Goal: Communication & Community: Answer question/provide support

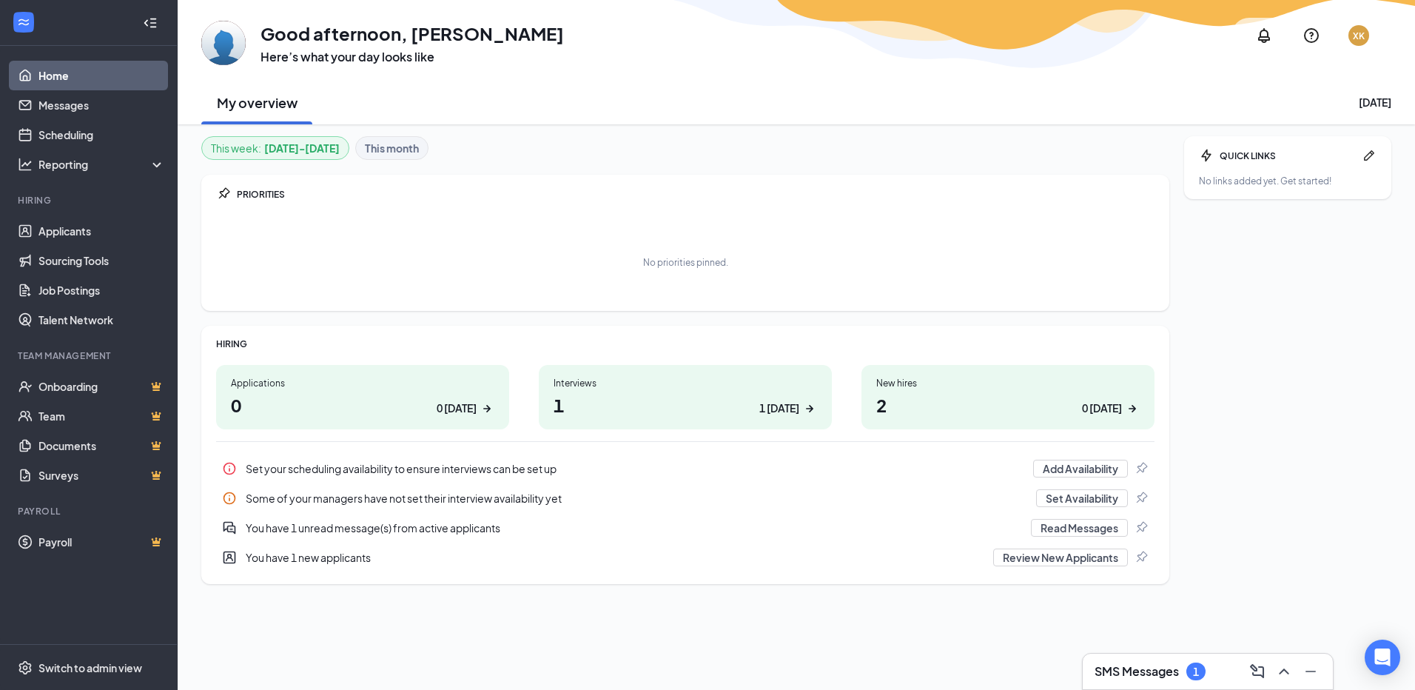
click at [1132, 665] on h3 "SMS Messages" at bounding box center [1137, 671] width 84 height 16
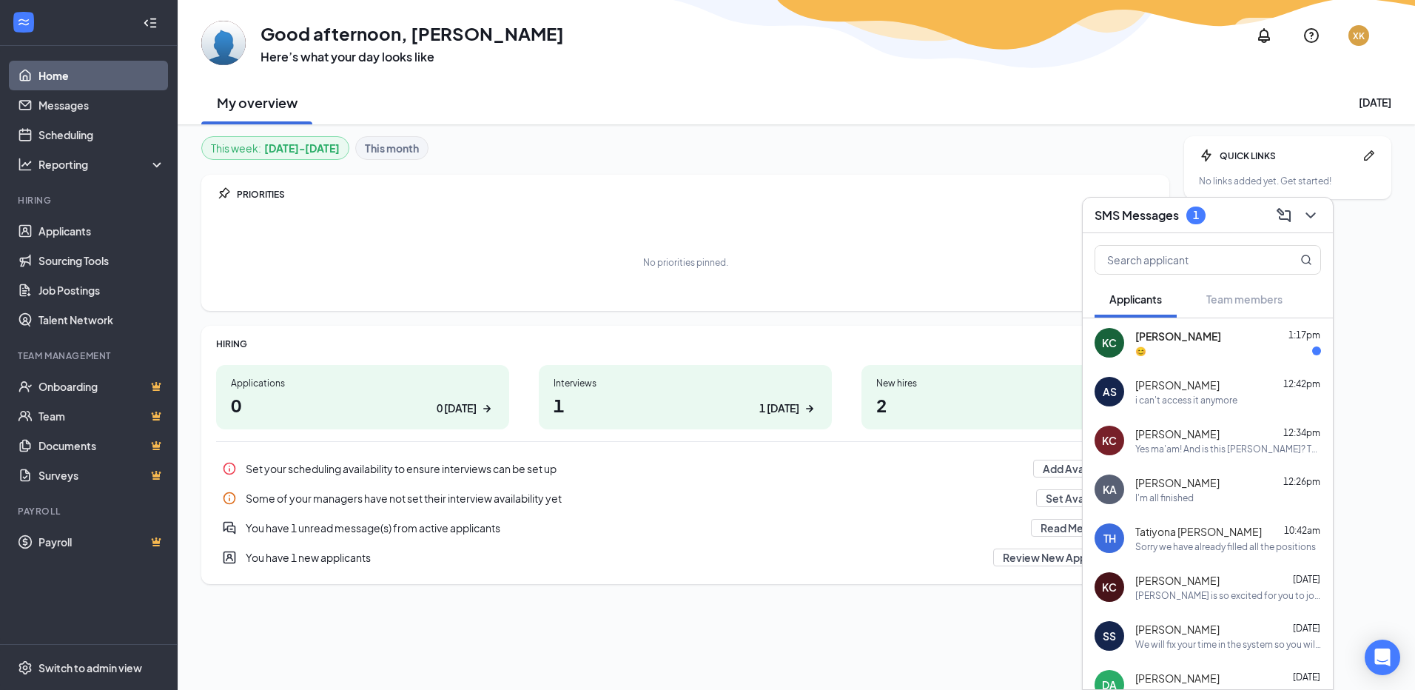
click at [1271, 456] on div "KC [PERSON_NAME] 12:34pm Yes ma'am! And is this [PERSON_NAME]? This is my husba…" at bounding box center [1208, 440] width 250 height 49
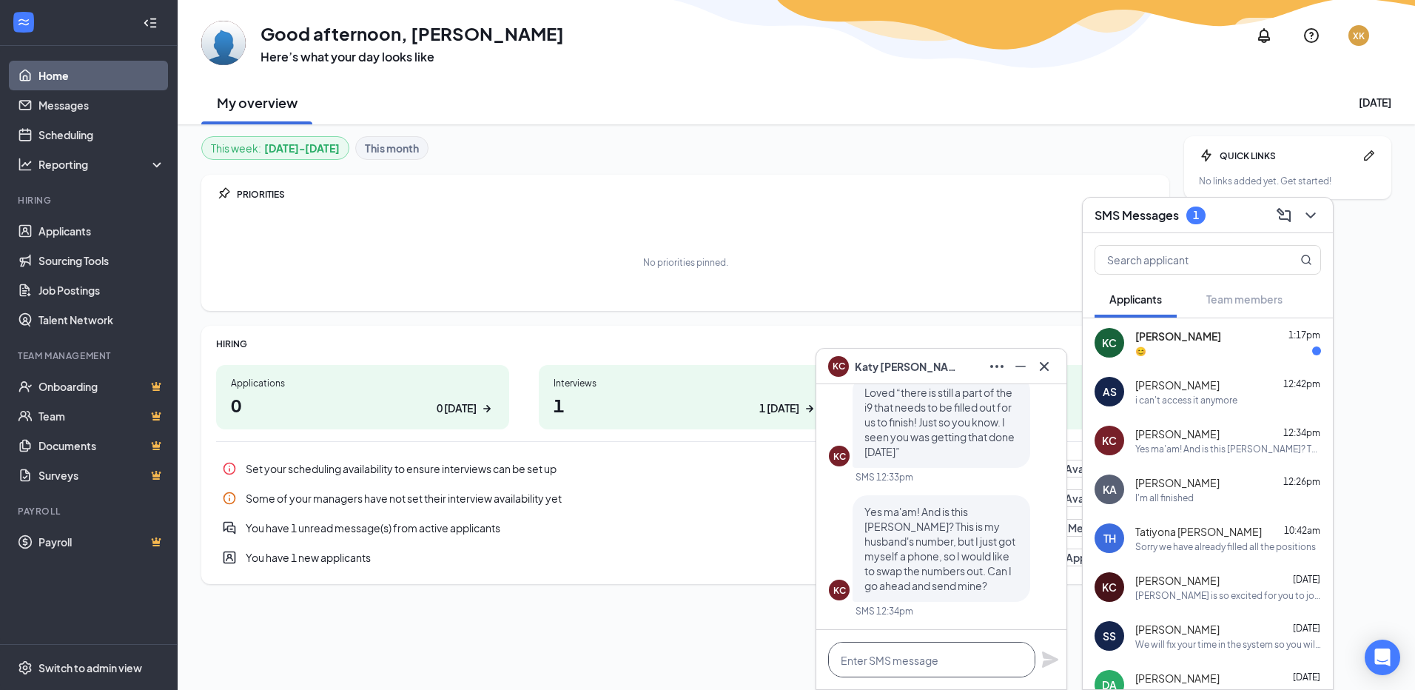
click at [922, 660] on textarea at bounding box center [931, 660] width 207 height 36
type textarea "Yes it is and yes you can"
click at [1053, 660] on icon "Plane" at bounding box center [1050, 659] width 16 height 16
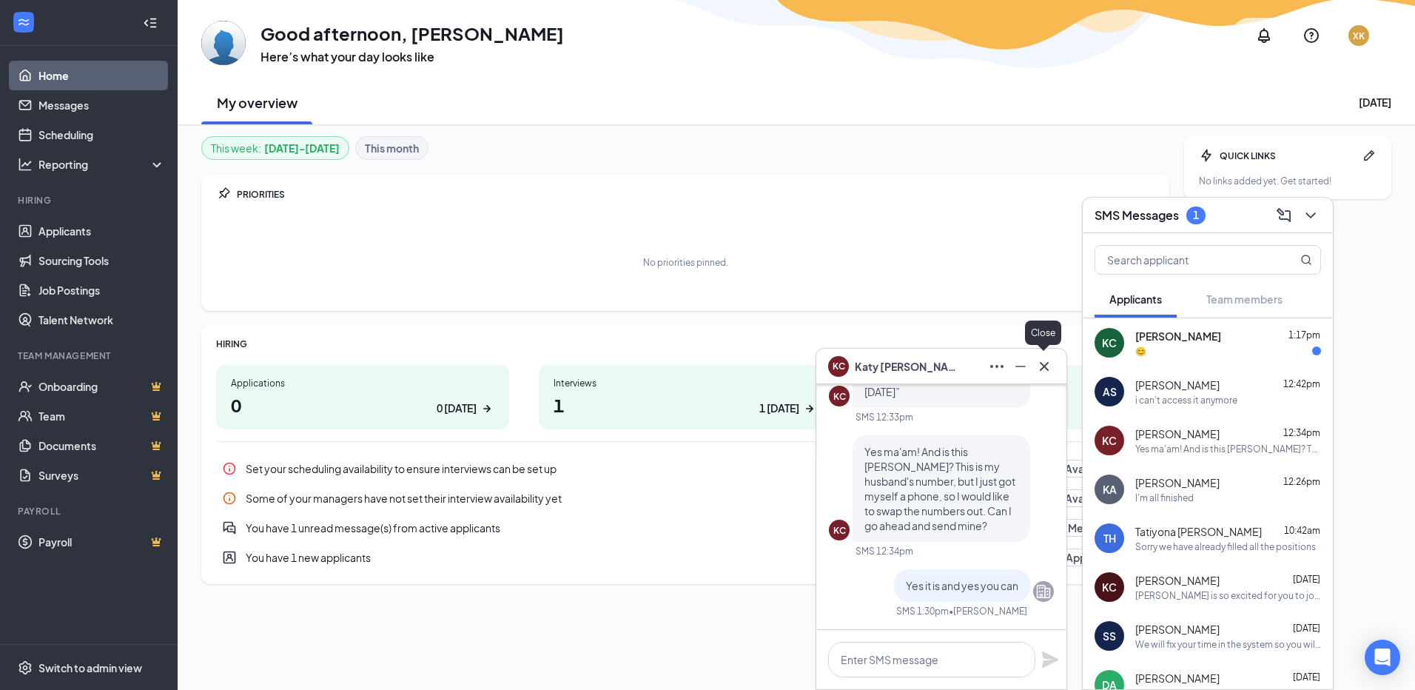
drag, startPoint x: 1048, startPoint y: 360, endPoint x: 1111, endPoint y: 349, distance: 63.9
click at [1048, 360] on icon "Cross" at bounding box center [1044, 367] width 18 height 18
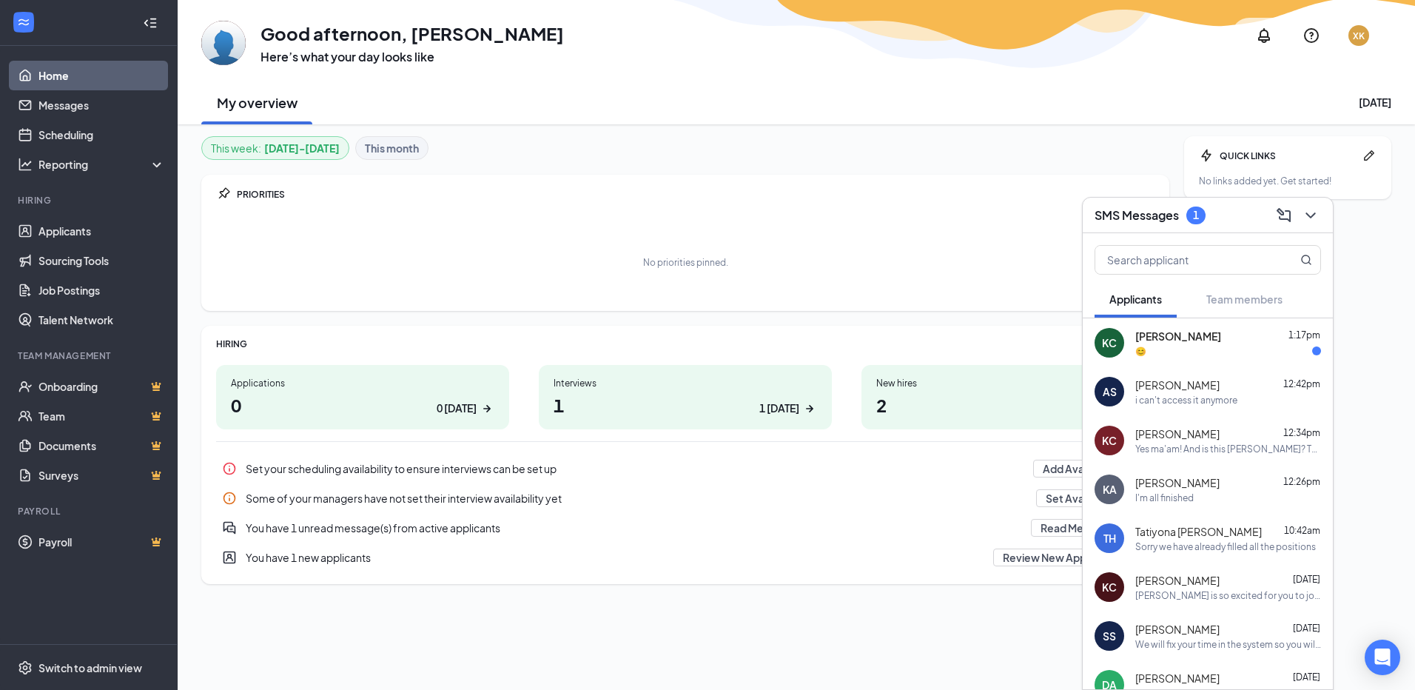
click at [1146, 345] on div "😊" at bounding box center [1140, 351] width 11 height 13
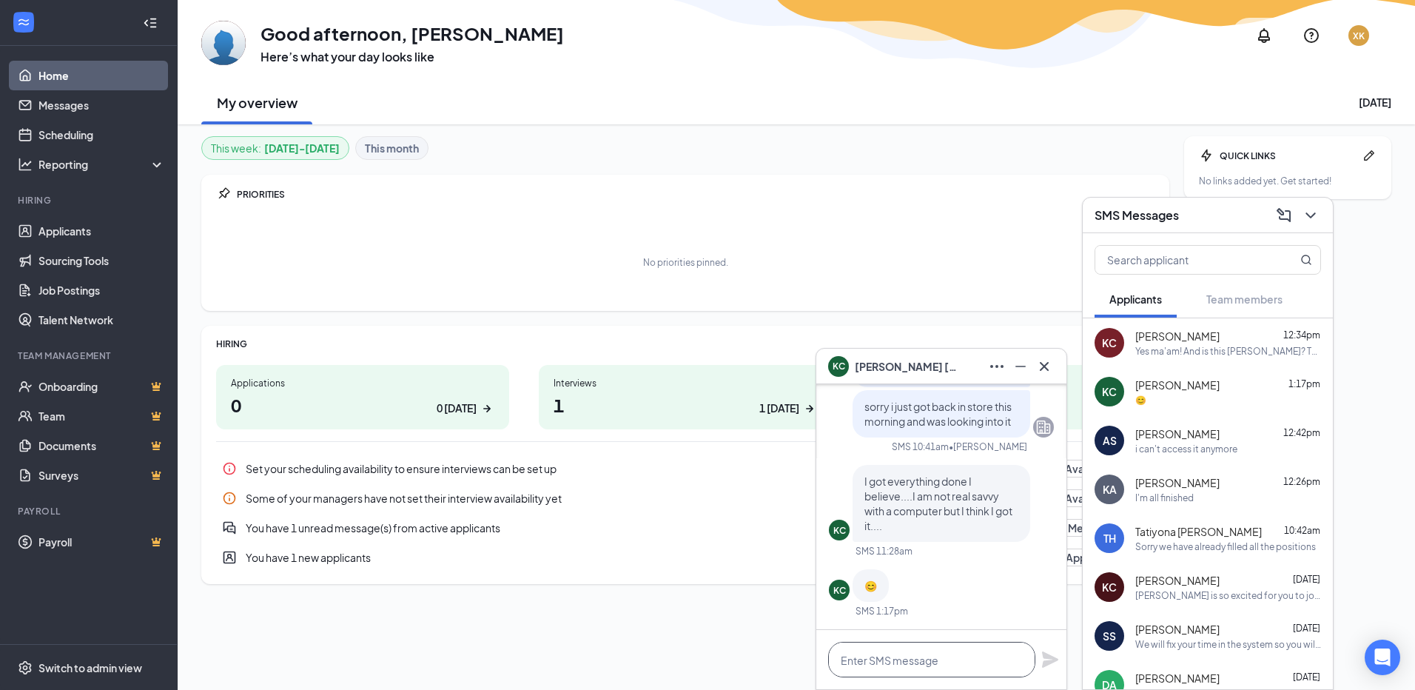
click at [881, 674] on textarea at bounding box center [931, 660] width 207 height 36
type textarea "ill check in just a min"
click at [1041, 668] on div "ill check in just a min" at bounding box center [941, 659] width 250 height 59
click at [1044, 663] on icon "Plane" at bounding box center [1050, 659] width 16 height 16
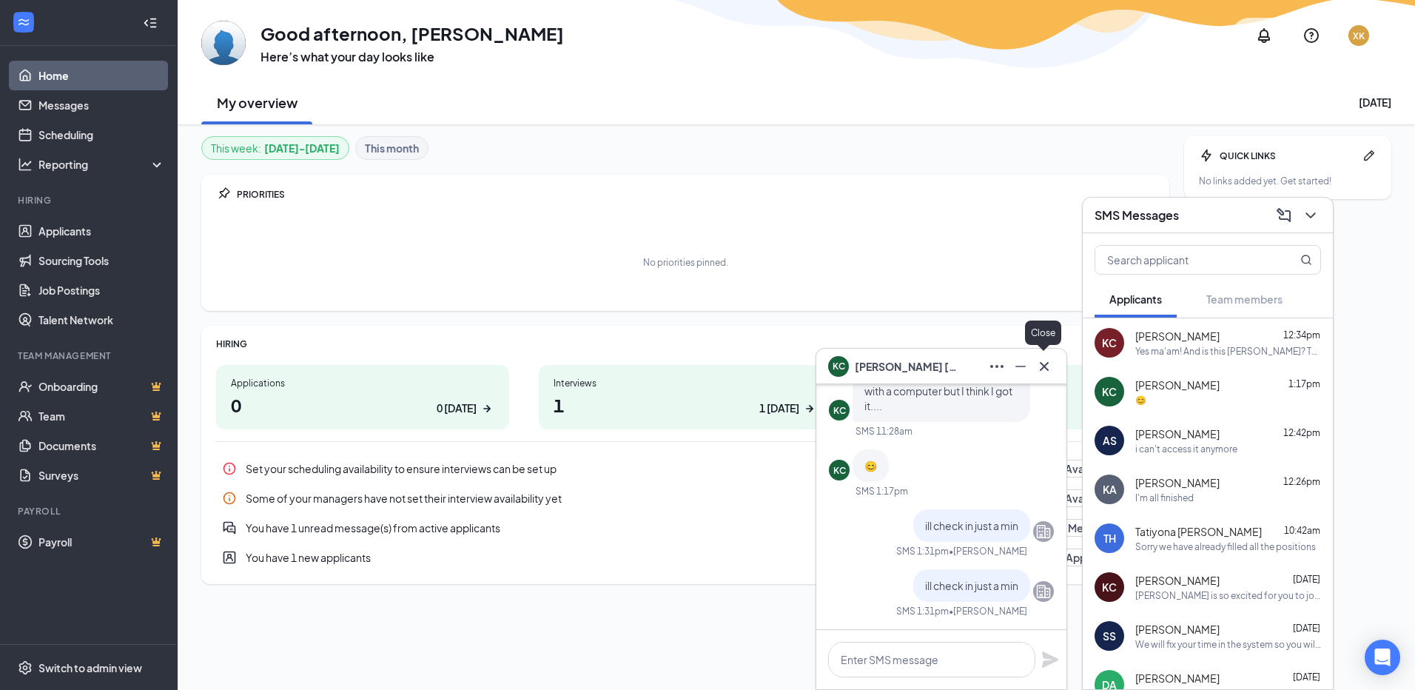
click at [1041, 367] on icon "Cross" at bounding box center [1044, 367] width 18 height 18
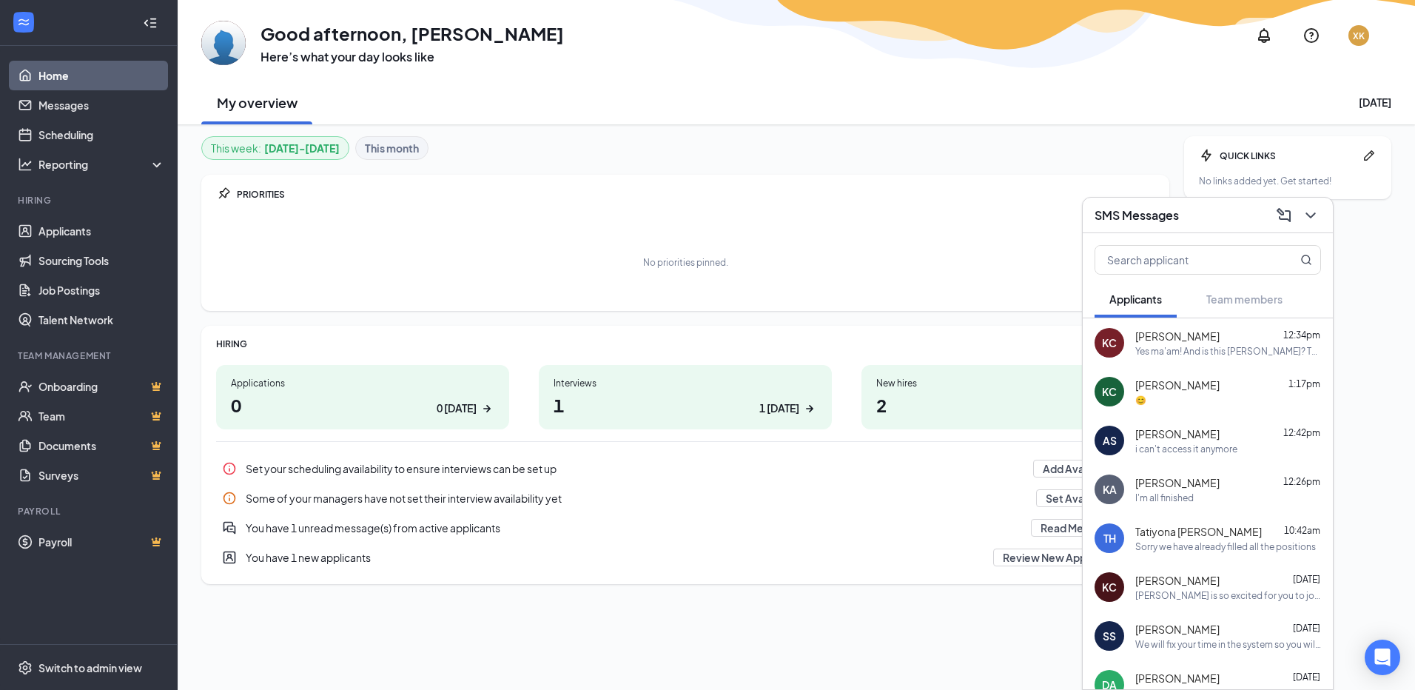
click at [1226, 443] on div "i can't access it anymore" at bounding box center [1186, 449] width 102 height 13
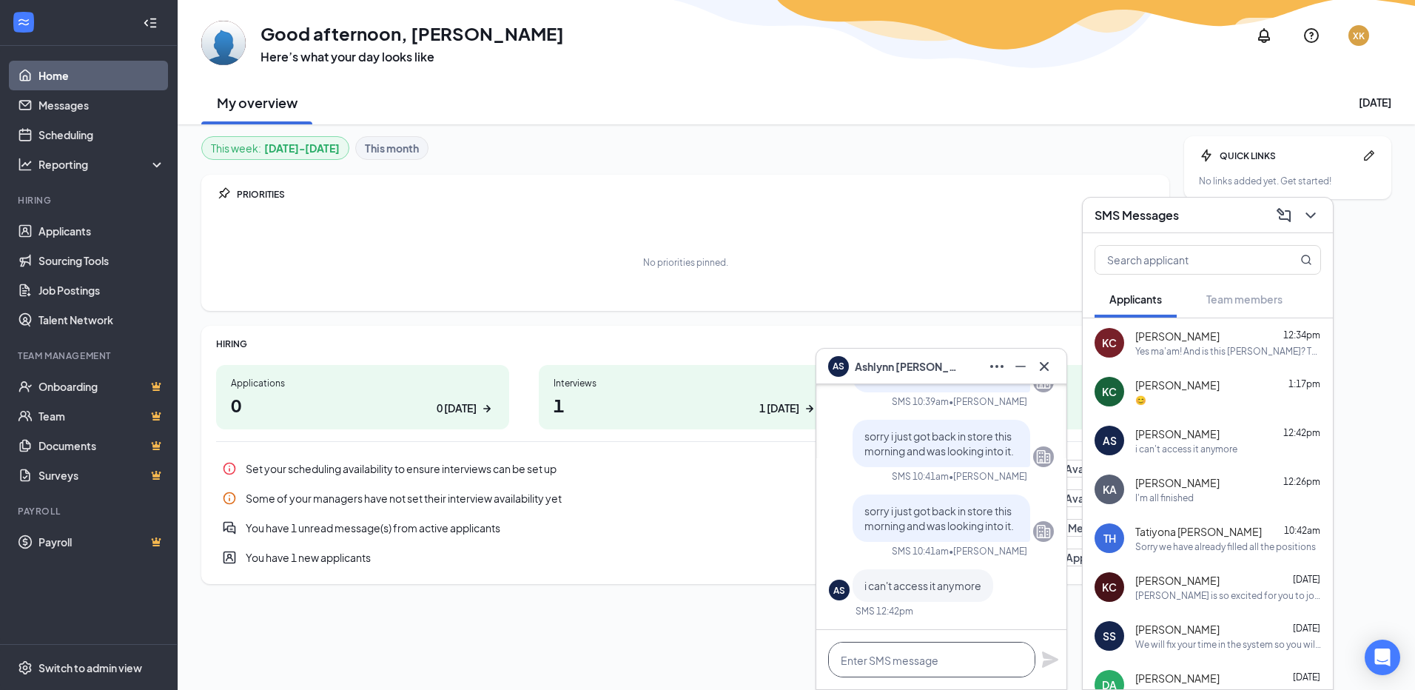
click at [980, 662] on textarea at bounding box center [931, 660] width 207 height 36
type textarea "ill check in just a min"
click at [1053, 665] on icon "Plane" at bounding box center [1050, 660] width 18 height 18
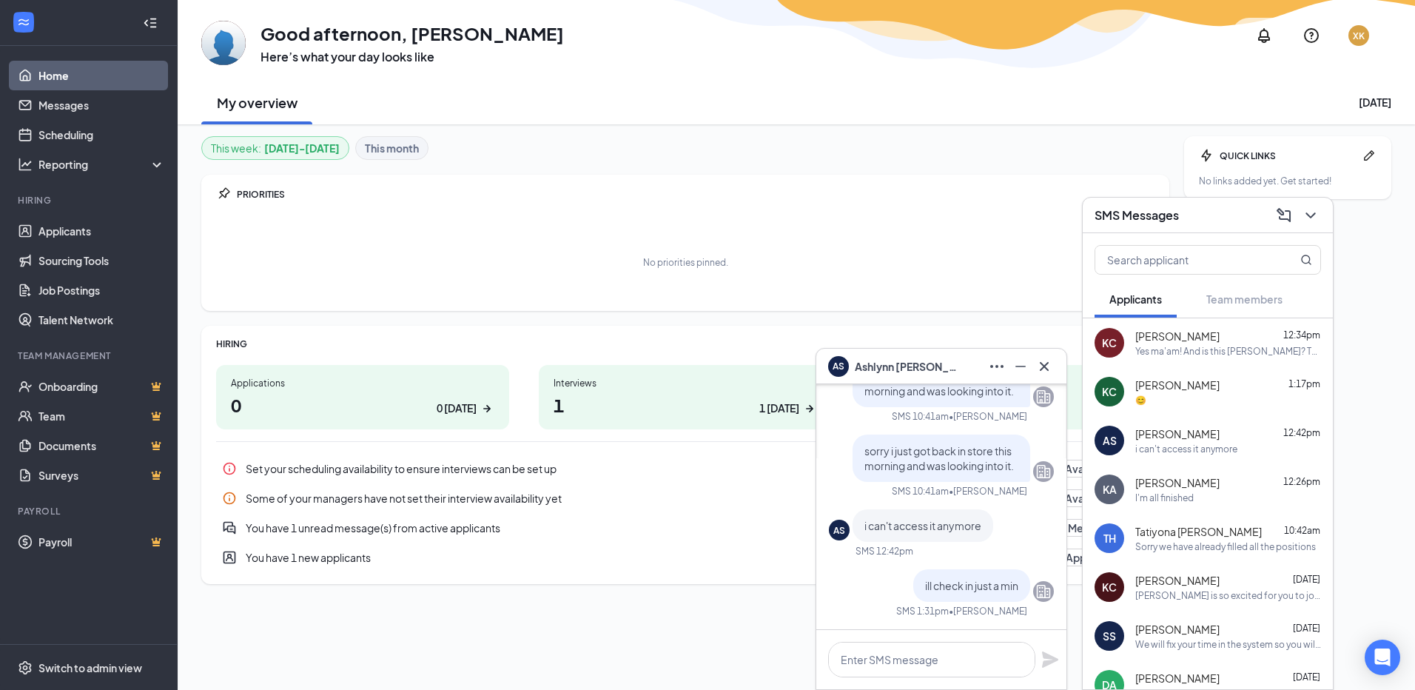
click at [1045, 366] on icon "Cross" at bounding box center [1044, 365] width 9 height 9
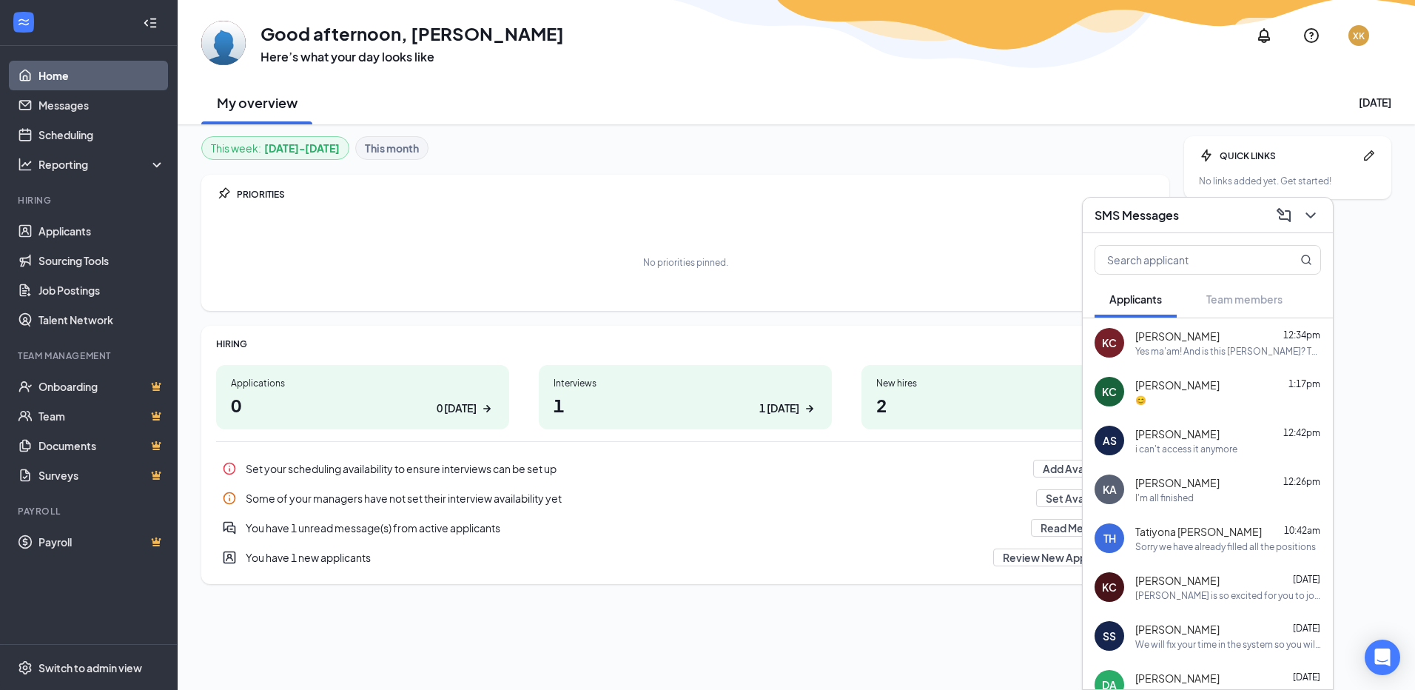
click at [1138, 207] on h3 "SMS Messages" at bounding box center [1137, 215] width 84 height 16
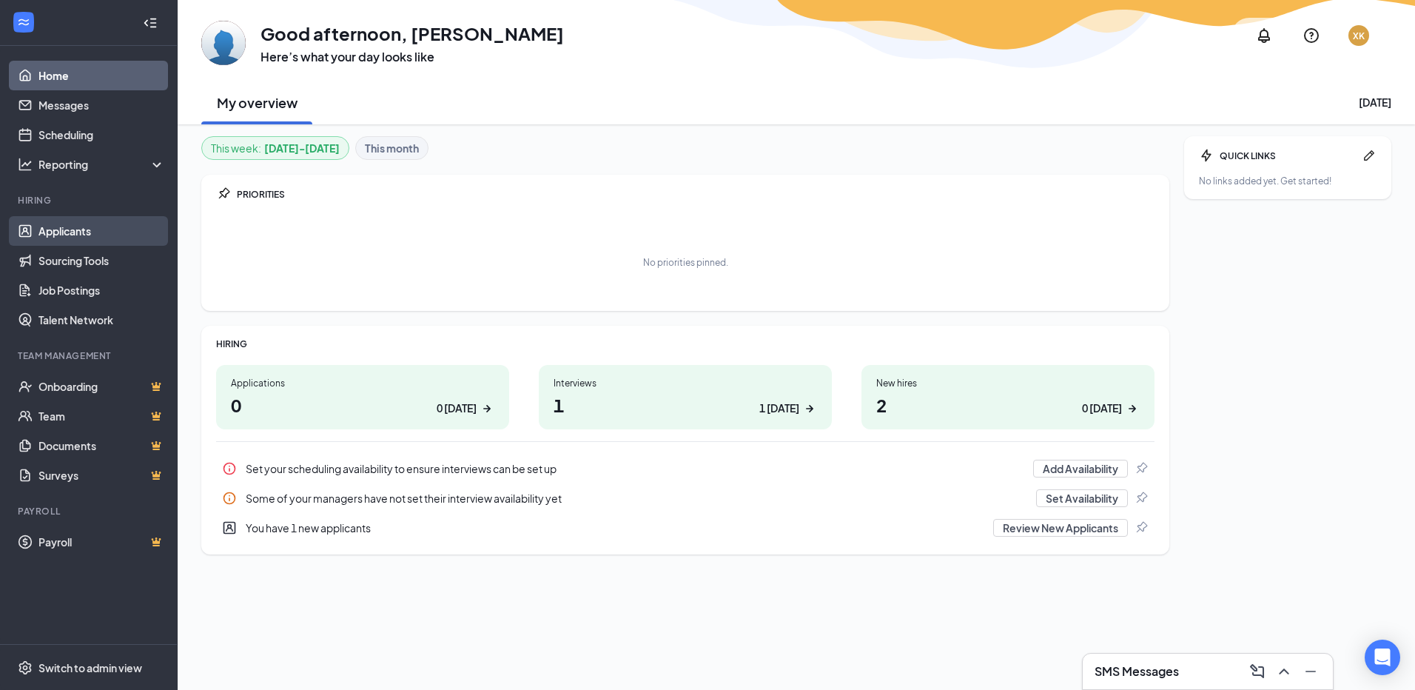
click at [126, 227] on link "Applicants" at bounding box center [101, 231] width 127 height 30
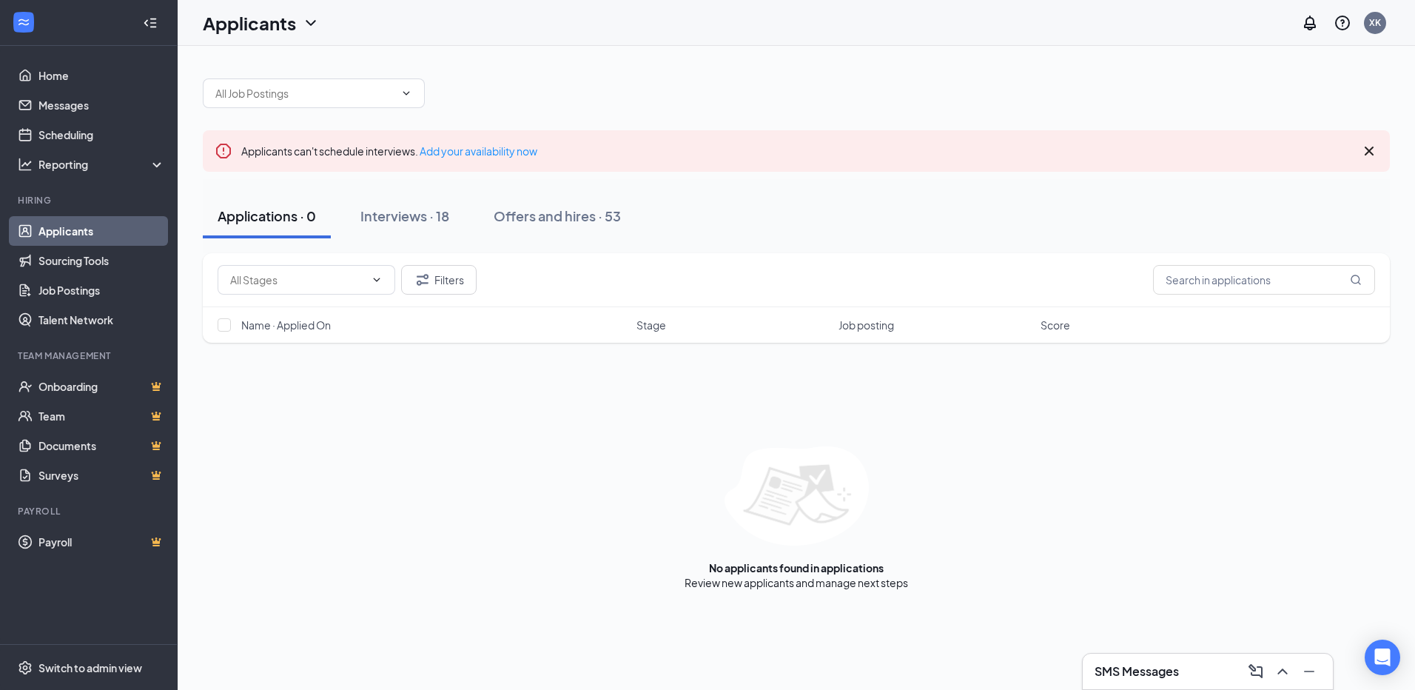
click at [1125, 674] on h3 "SMS Messages" at bounding box center [1137, 671] width 84 height 16
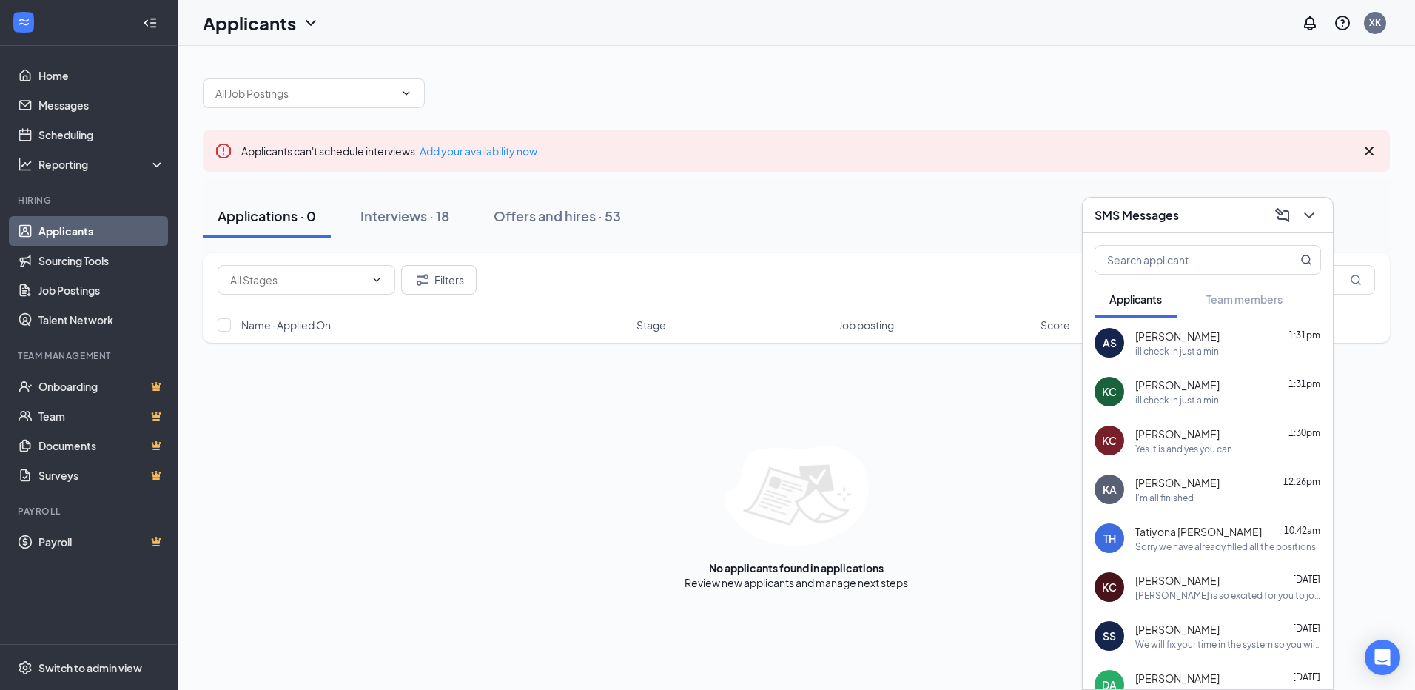
click at [1186, 497] on div "I'm all finished" at bounding box center [1164, 497] width 58 height 13
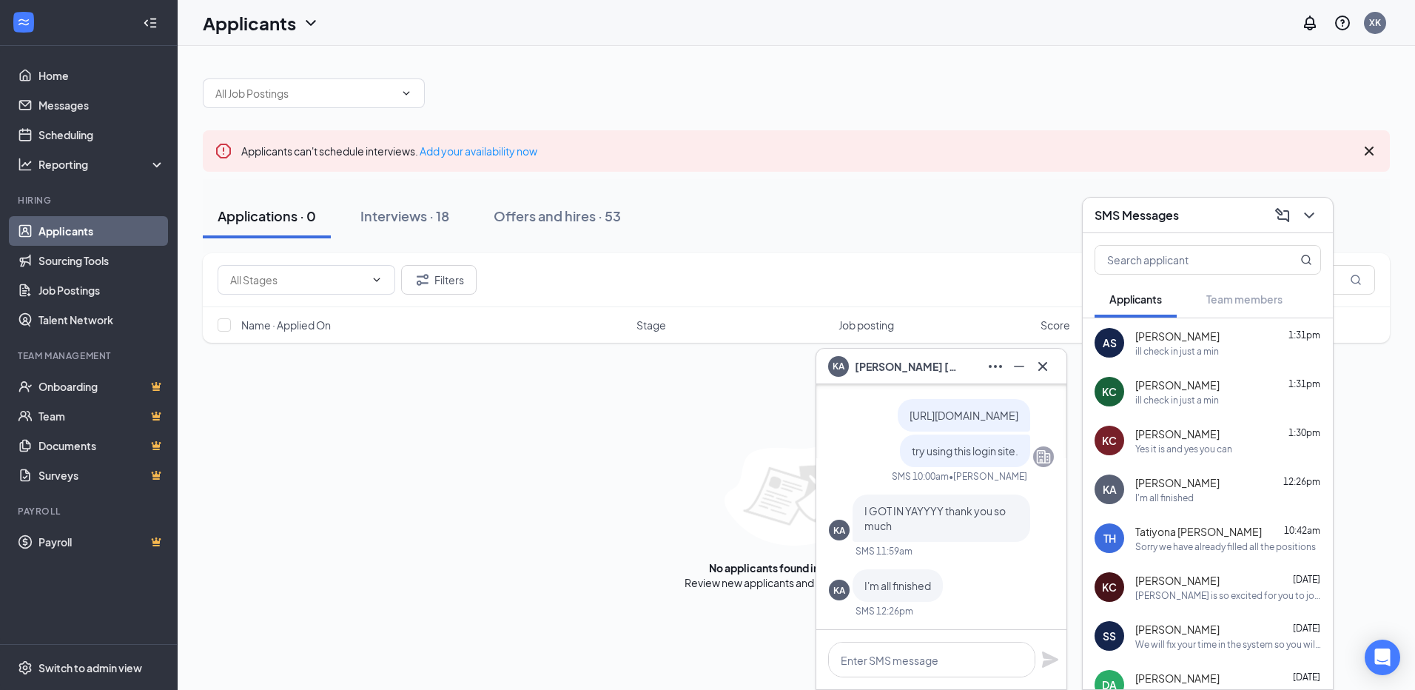
scroll to position [-74, 0]
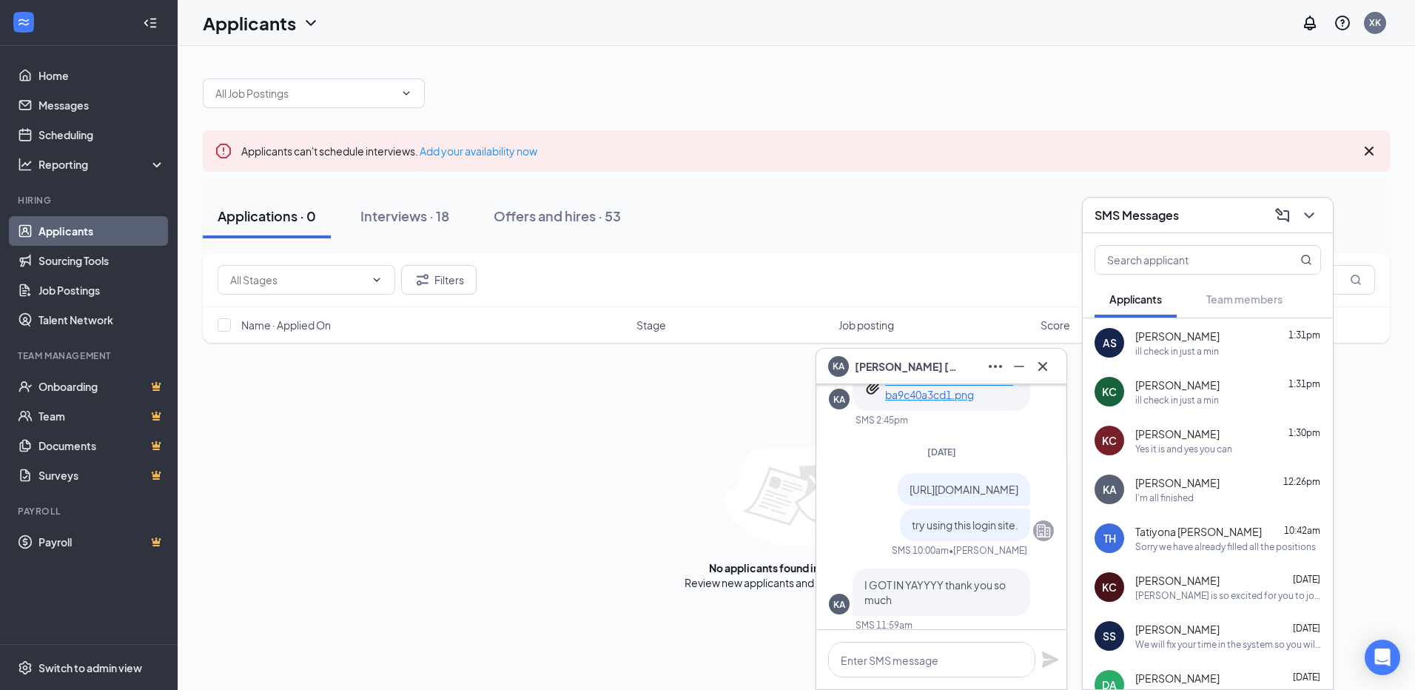
drag, startPoint x: 941, startPoint y: 491, endPoint x: 842, endPoint y: 477, distance: 100.1
click at [898, 477] on div "[URL][DOMAIN_NAME]" at bounding box center [964, 489] width 132 height 33
drag, startPoint x: 842, startPoint y: 477, endPoint x: 902, endPoint y: 483, distance: 59.4
click at [910, 483] on span "[URL][DOMAIN_NAME]" at bounding box center [964, 489] width 109 height 13
drag, startPoint x: 944, startPoint y: 489, endPoint x: 852, endPoint y: 476, distance: 92.7
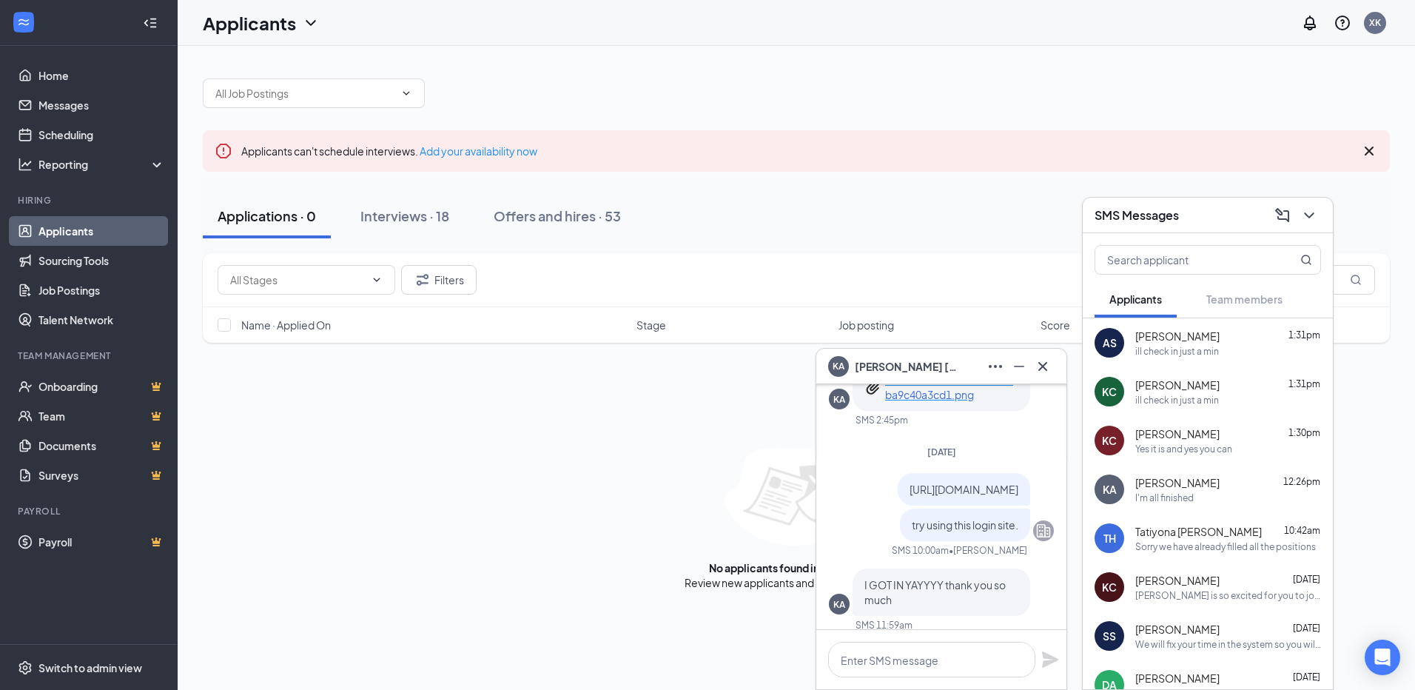
click at [898, 476] on div "[URL][DOMAIN_NAME]" at bounding box center [964, 489] width 132 height 33
copy span "[URL][DOMAIN_NAME]"
click at [1221, 352] on div "ill check in just a min" at bounding box center [1228, 351] width 186 height 13
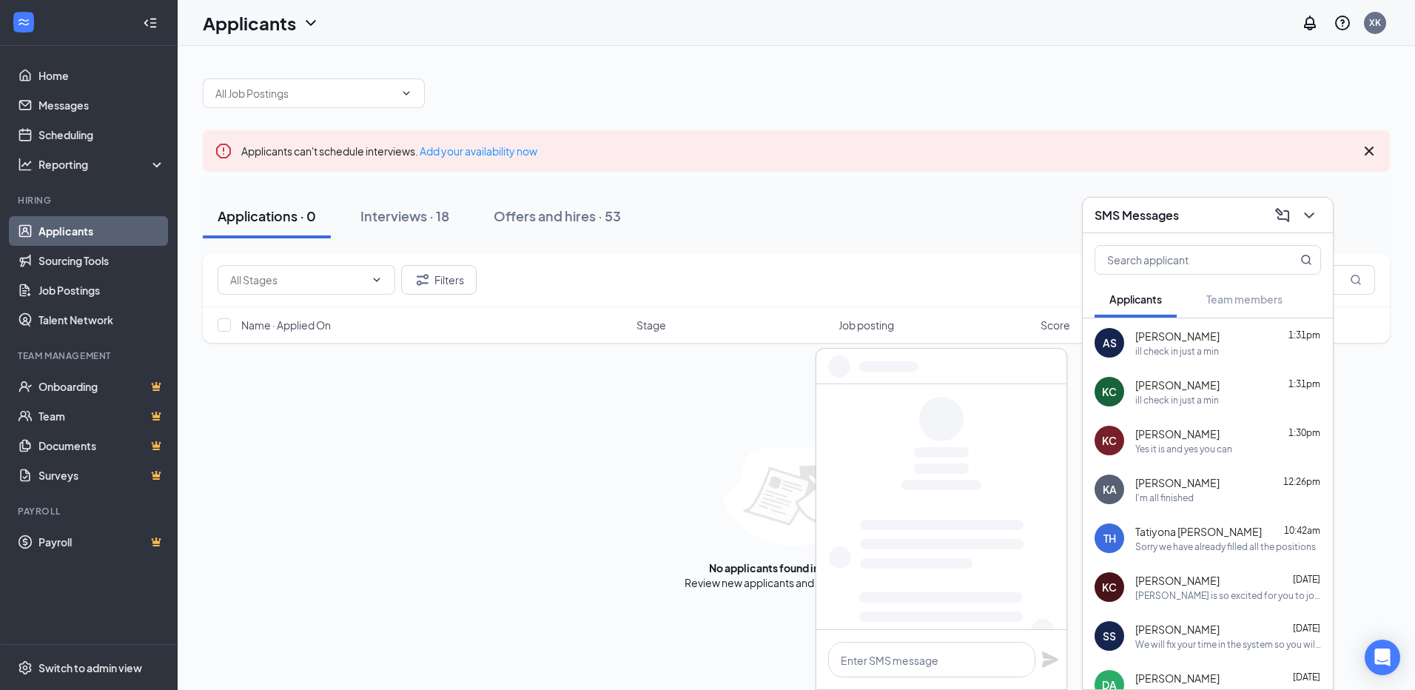
scroll to position [0, 0]
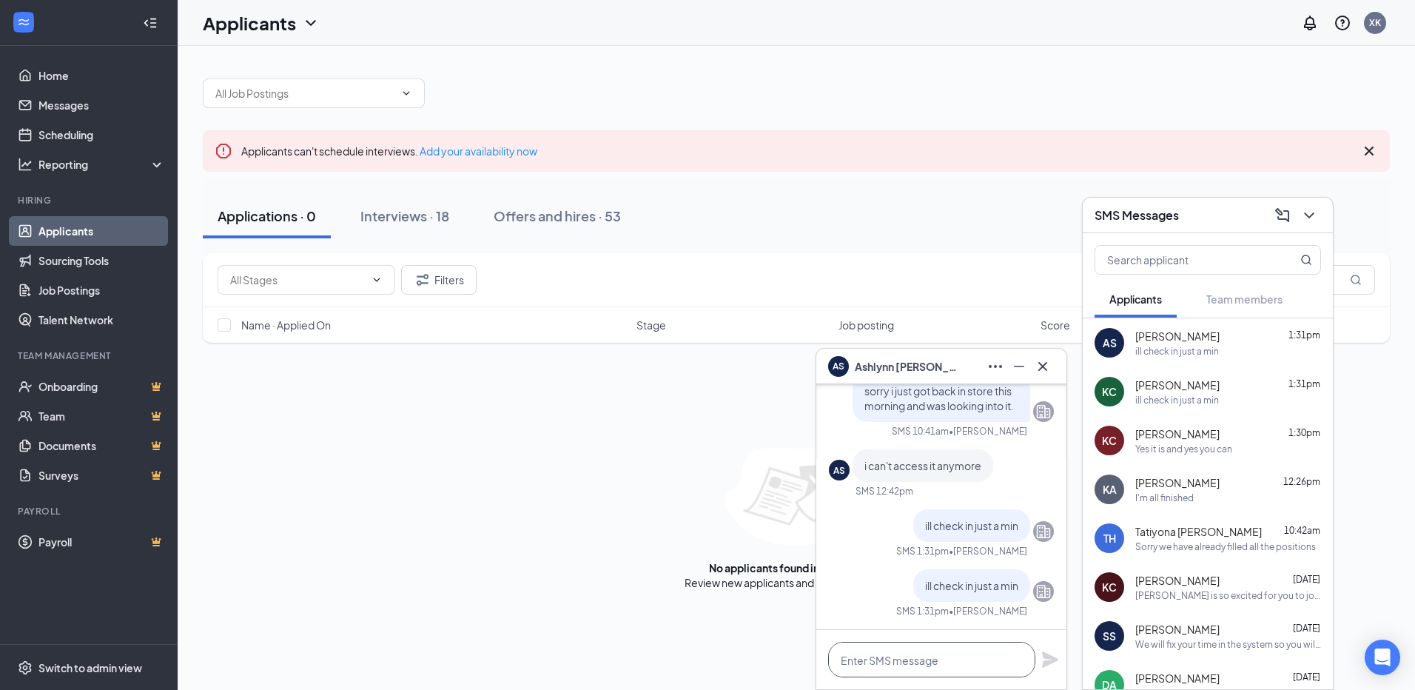
paste textarea "[URL][DOMAIN_NAME]"
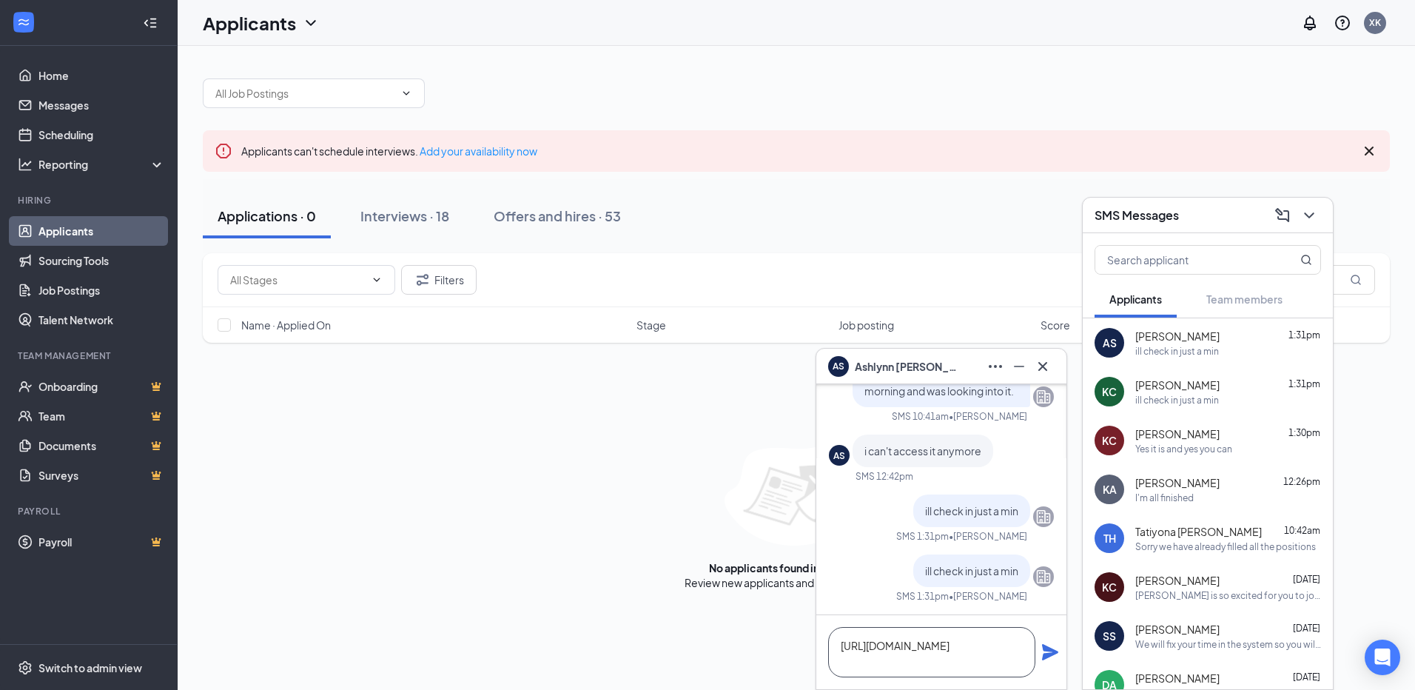
type textarea "[URL][DOMAIN_NAME]"
click at [1046, 657] on icon "Plane" at bounding box center [1050, 652] width 16 height 16
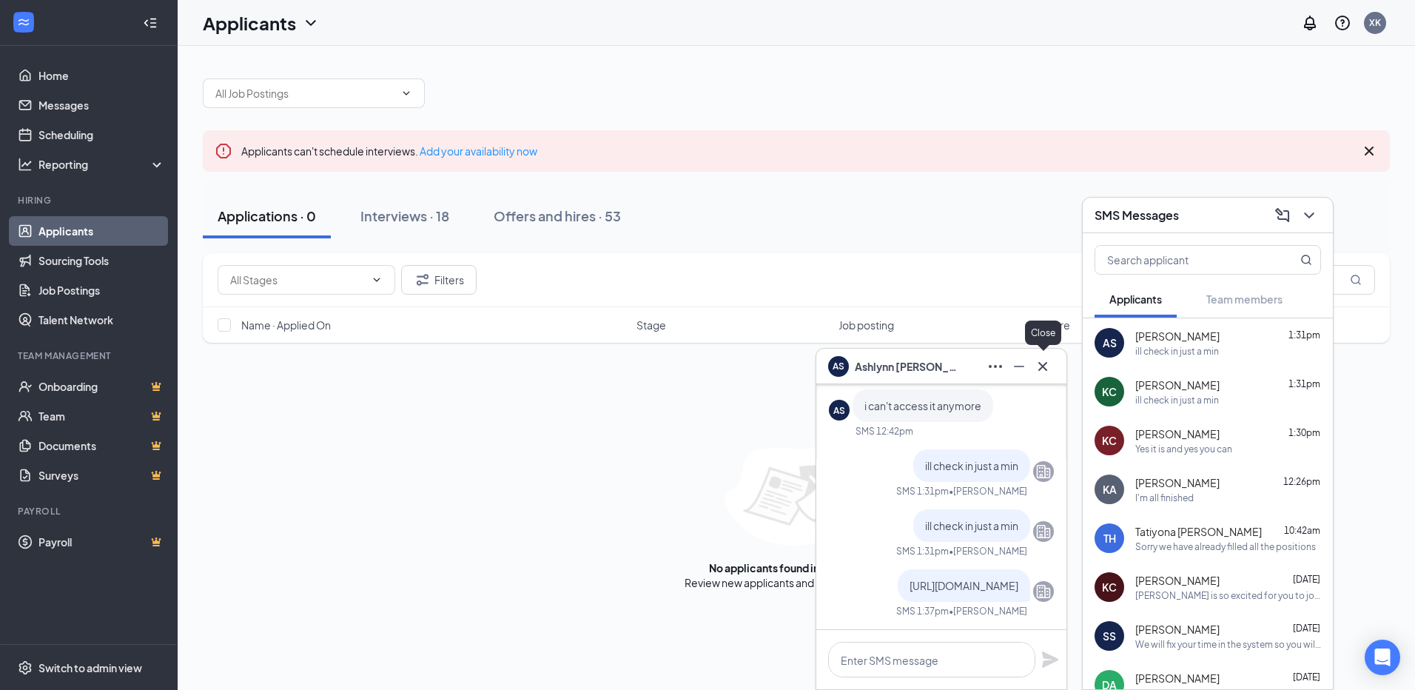
click at [1044, 365] on icon "Cross" at bounding box center [1042, 365] width 9 height 9
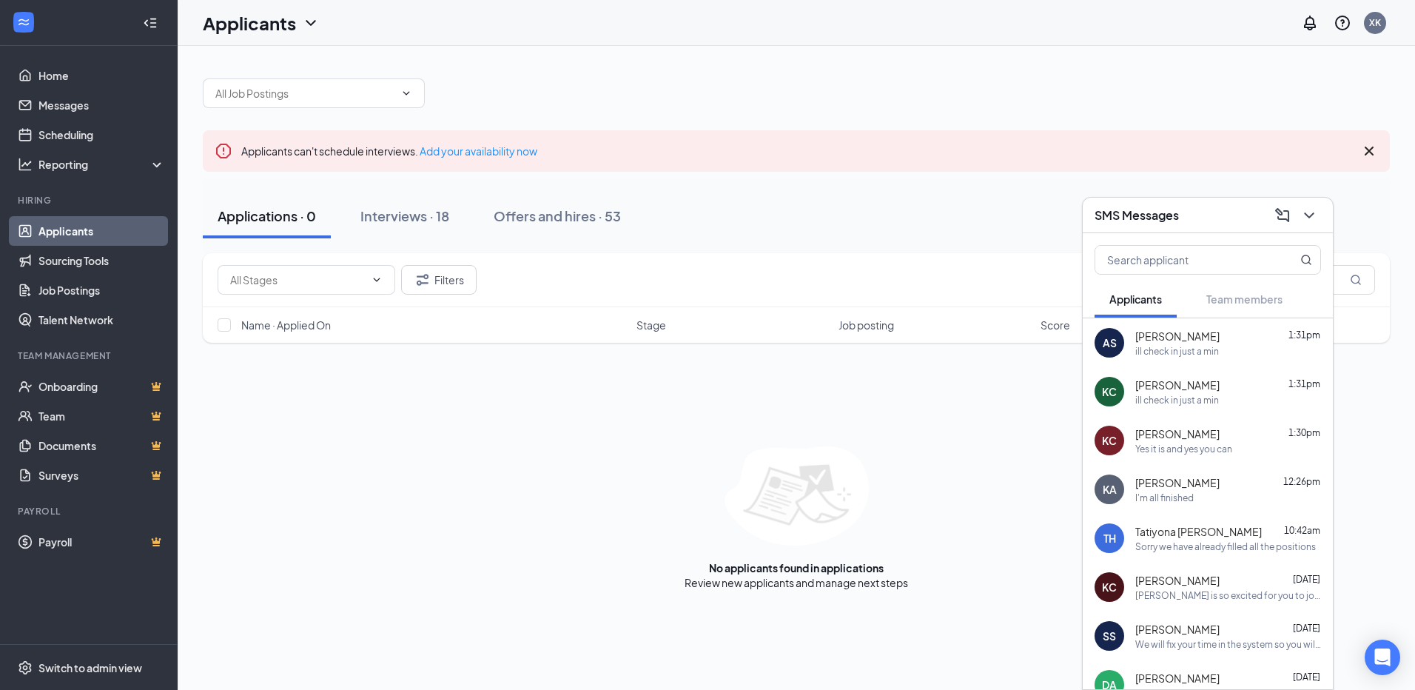
click at [1179, 489] on span "[PERSON_NAME]" at bounding box center [1177, 482] width 84 height 15
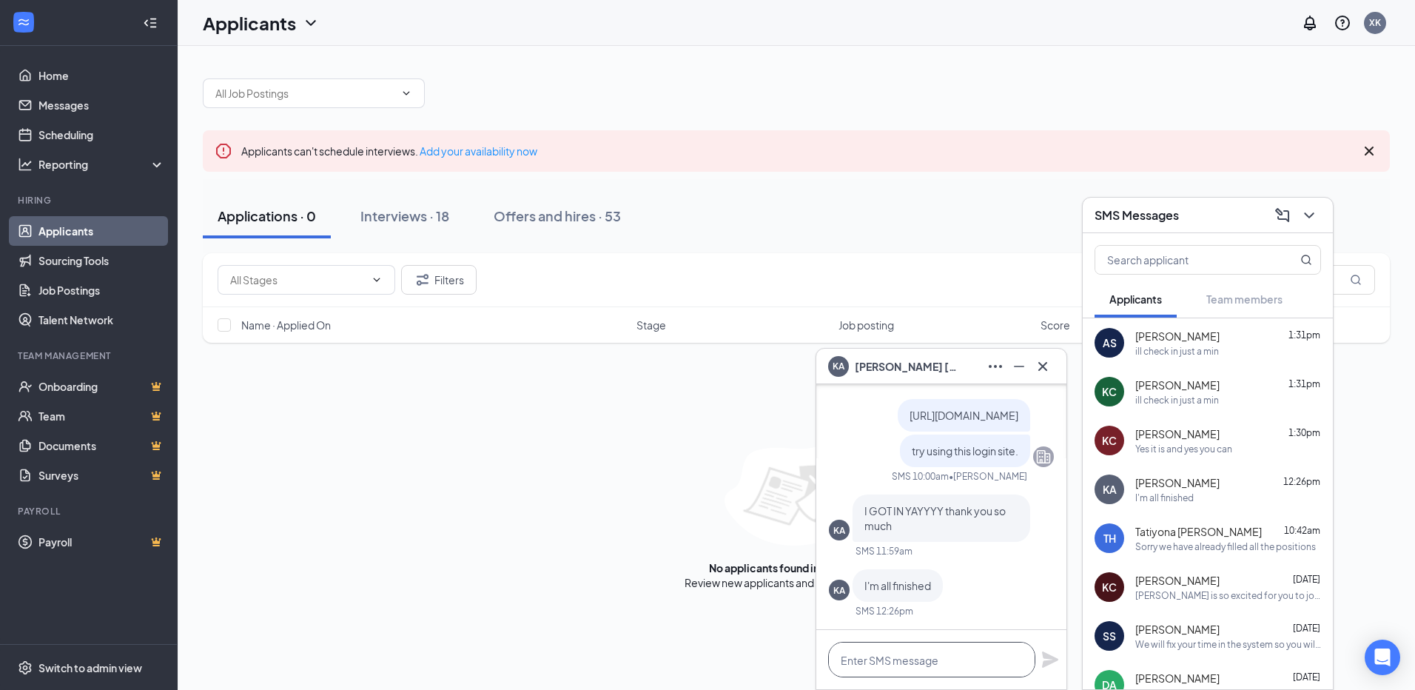
click at [956, 664] on textarea at bounding box center [931, 660] width 207 height 36
type textarea "g"
type textarea "ill check on it!!"
click at [1040, 668] on div "ill check on it!!" at bounding box center [941, 659] width 250 height 59
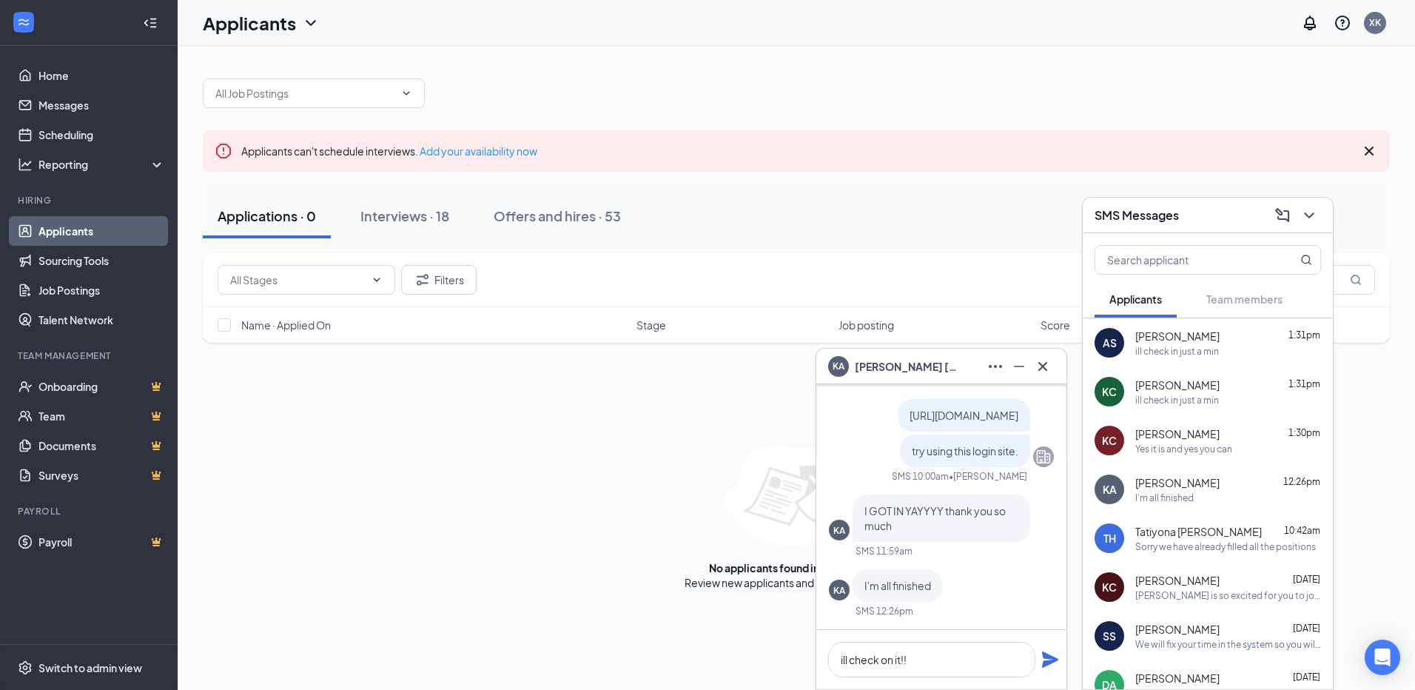
click at [1041, 668] on div "ill check on it!!" at bounding box center [941, 659] width 250 height 59
drag, startPoint x: 1041, startPoint y: 668, endPoint x: 1047, endPoint y: 659, distance: 10.3
click at [1047, 659] on icon "Plane" at bounding box center [1050, 660] width 18 height 18
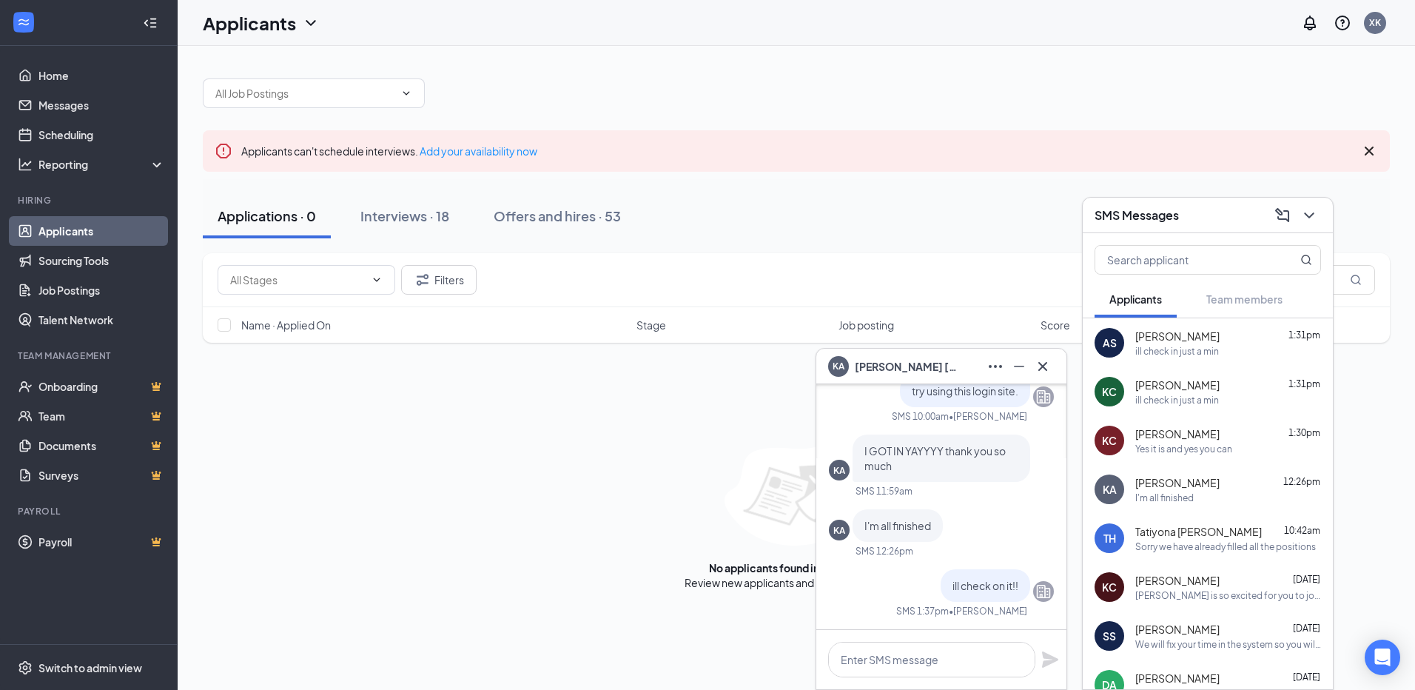
click at [1048, 372] on icon "Cross" at bounding box center [1043, 367] width 18 height 18
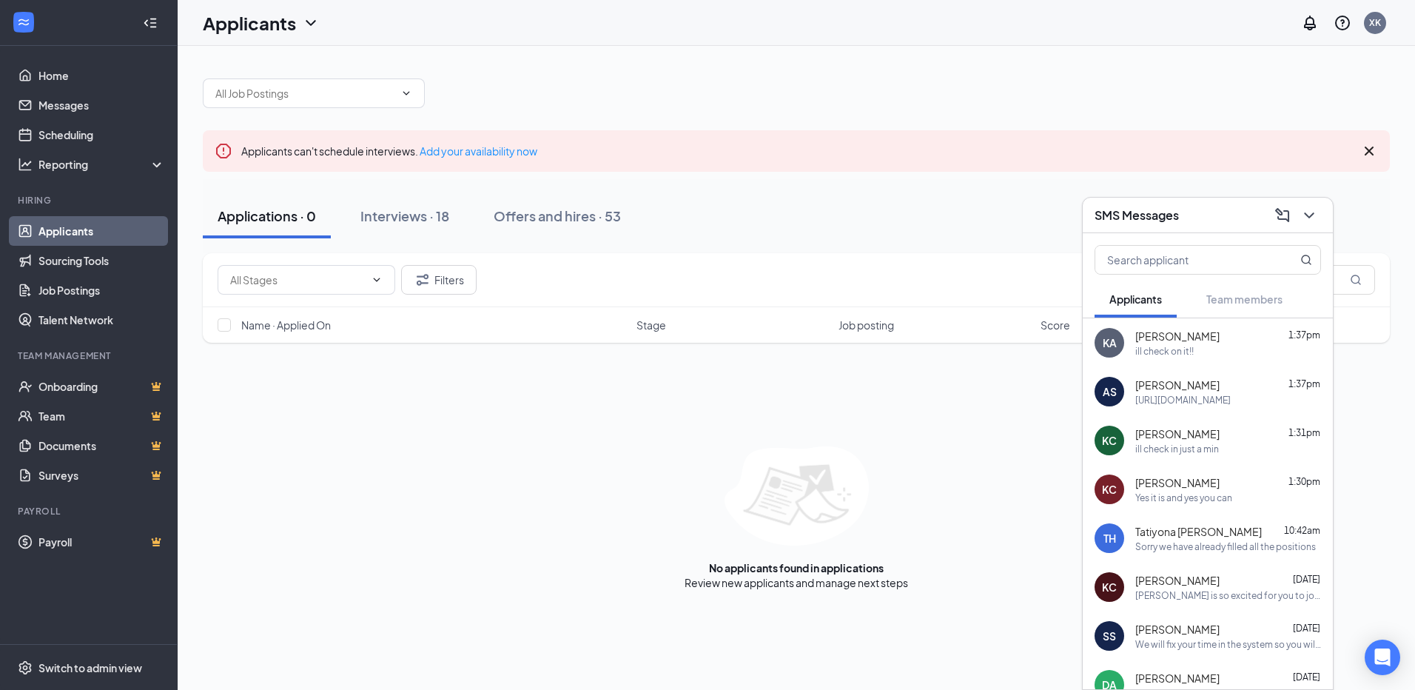
click at [1218, 443] on div "ill check in just a min" at bounding box center [1228, 449] width 186 height 13
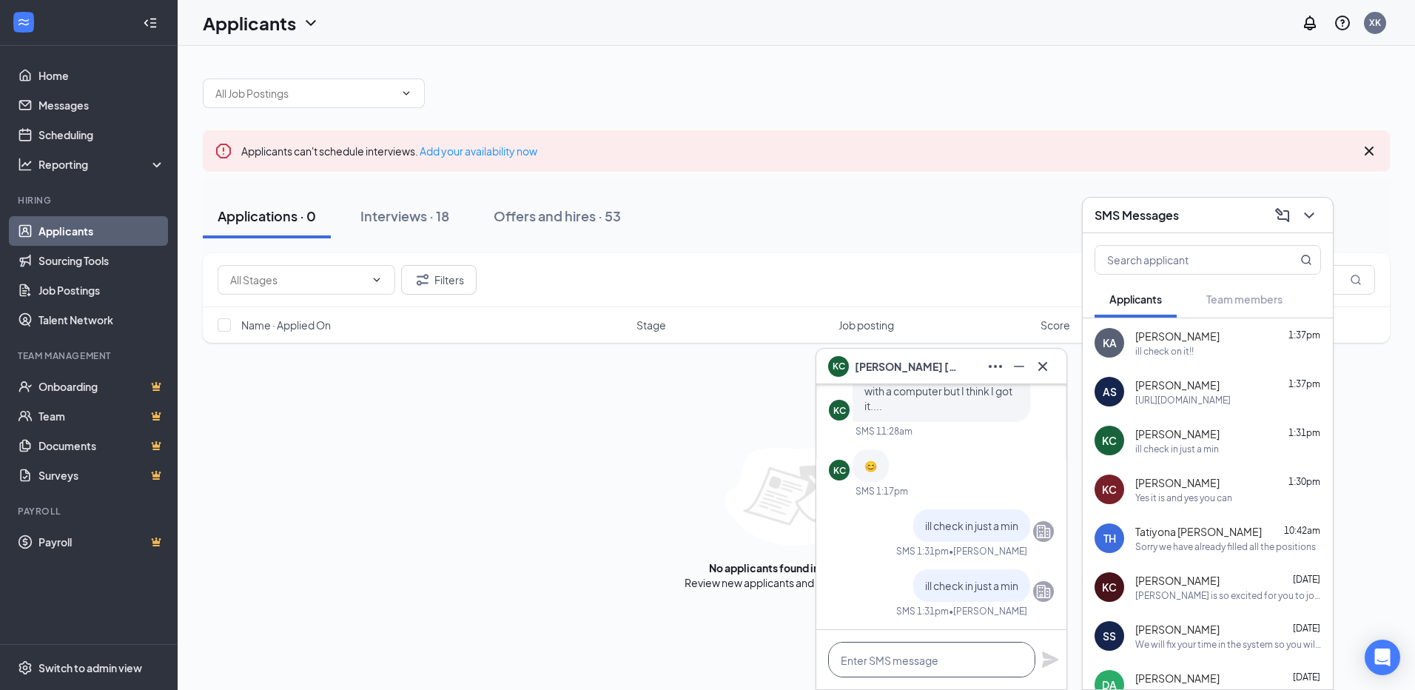
click at [982, 670] on textarea at bounding box center [931, 660] width 207 height 36
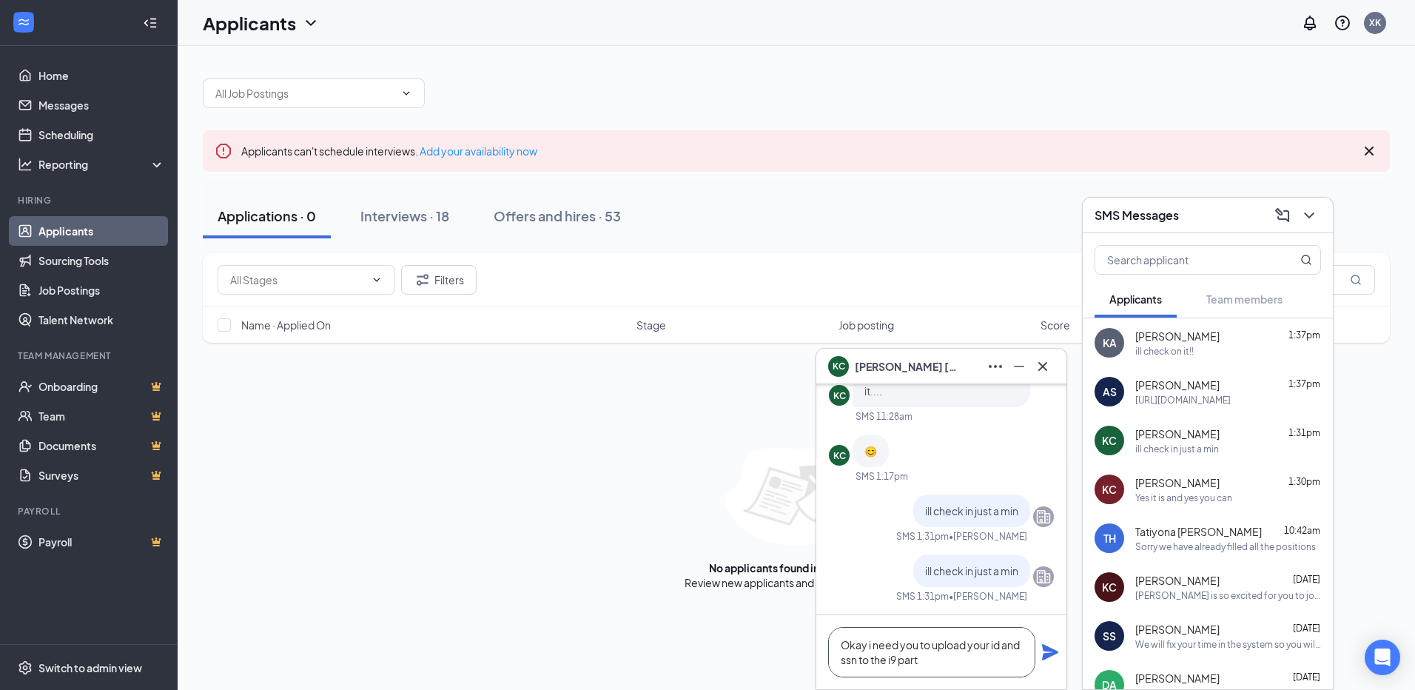
type textarea "Okay i need you to upload your id and ssn to the i9 part"
click at [1045, 654] on icon "Plane" at bounding box center [1050, 652] width 16 height 16
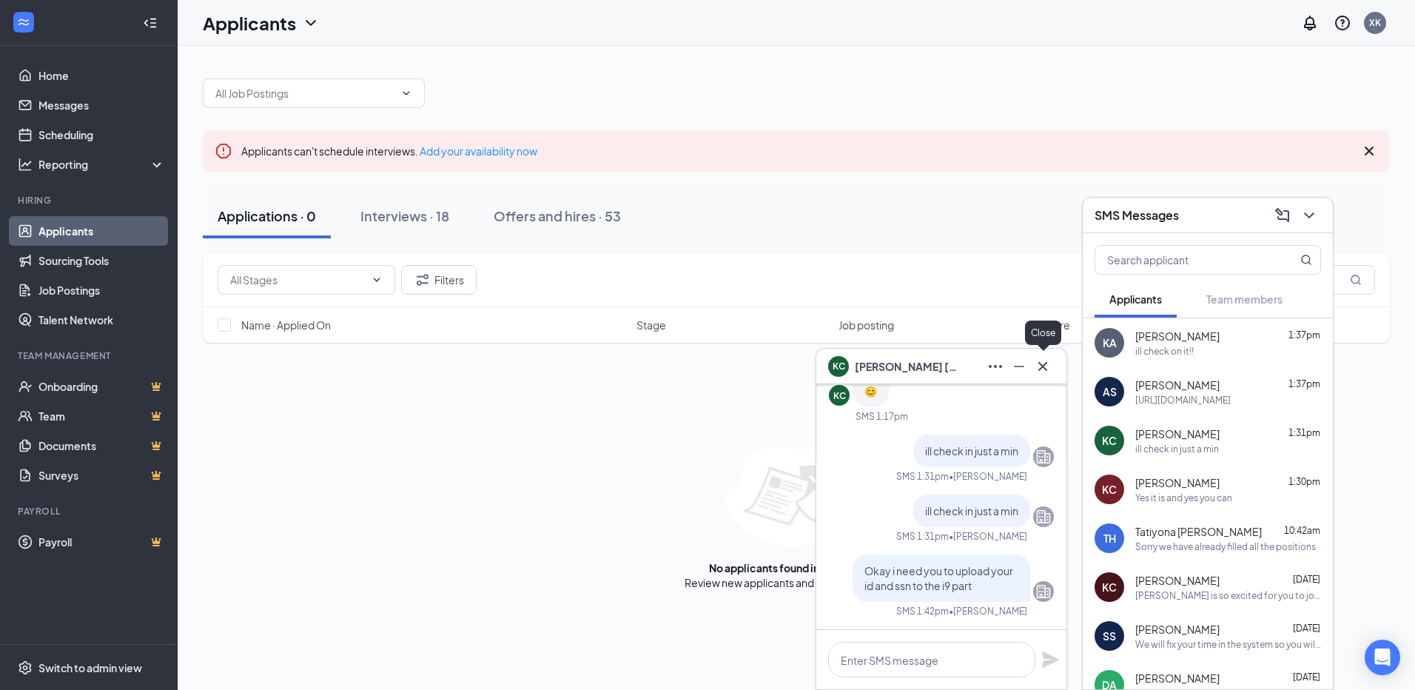
click at [1050, 371] on icon "Cross" at bounding box center [1043, 367] width 18 height 18
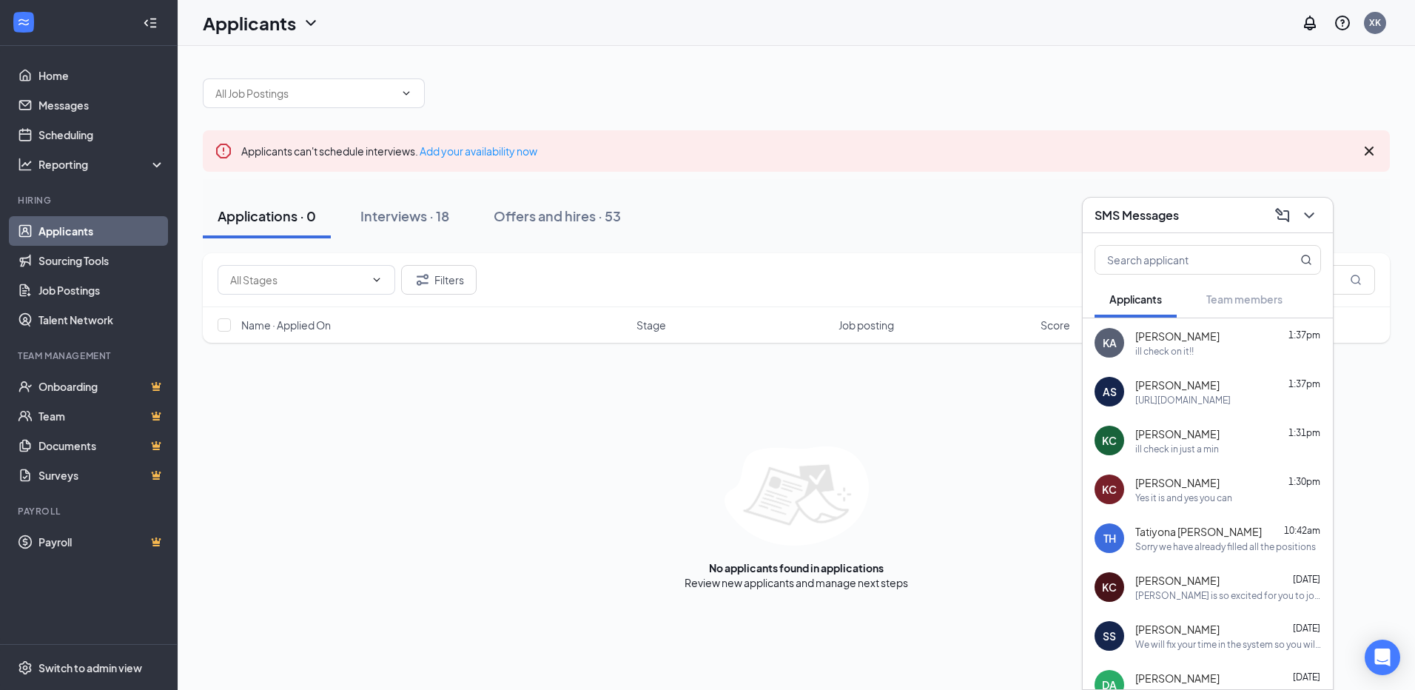
click at [1141, 203] on div "SMS Messages" at bounding box center [1208, 216] width 250 height 36
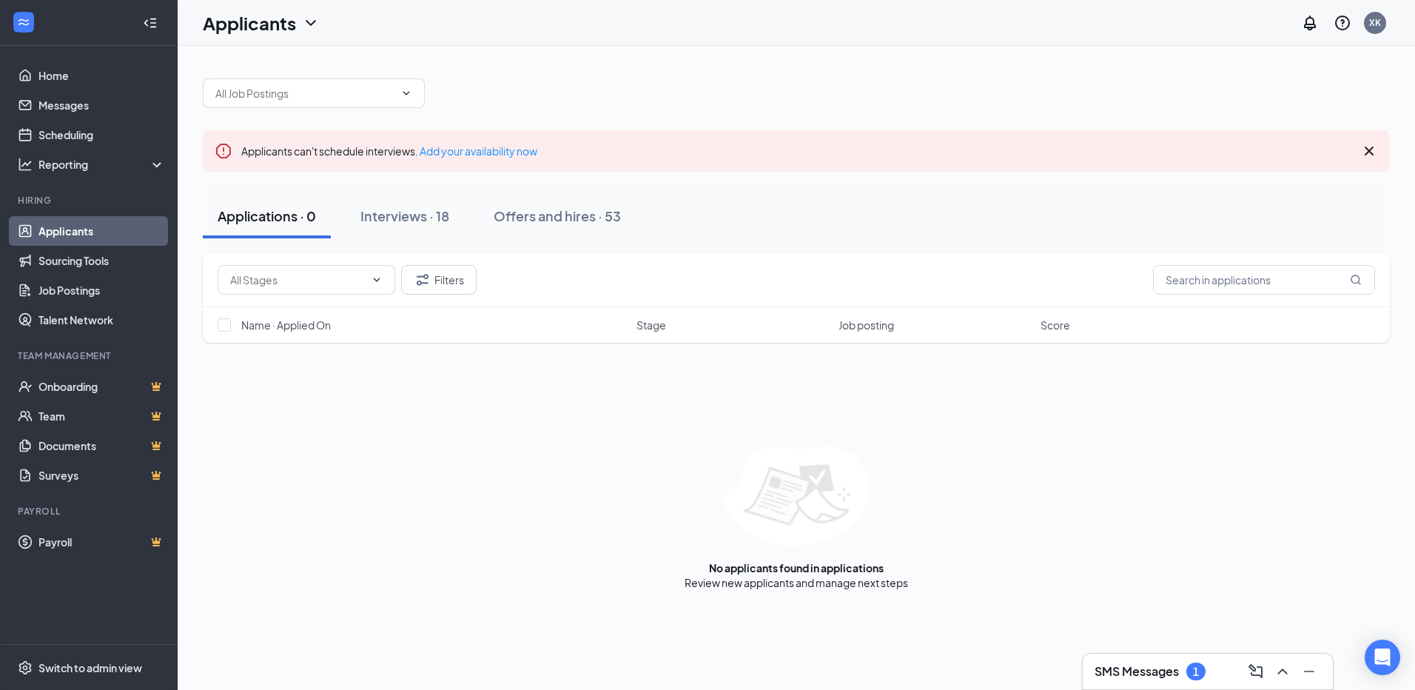
click at [1123, 679] on div "SMS Messages 1" at bounding box center [1150, 671] width 111 height 18
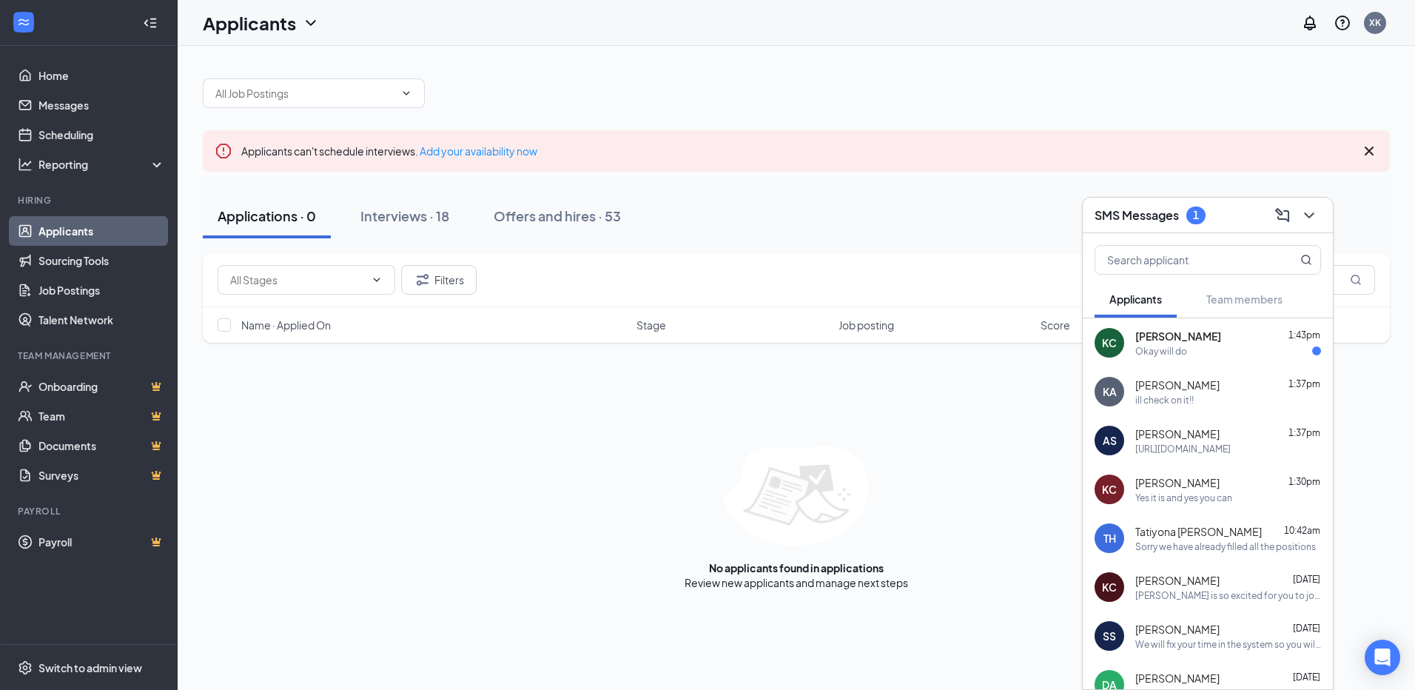
click at [1198, 436] on span "[PERSON_NAME]" at bounding box center [1177, 433] width 84 height 15
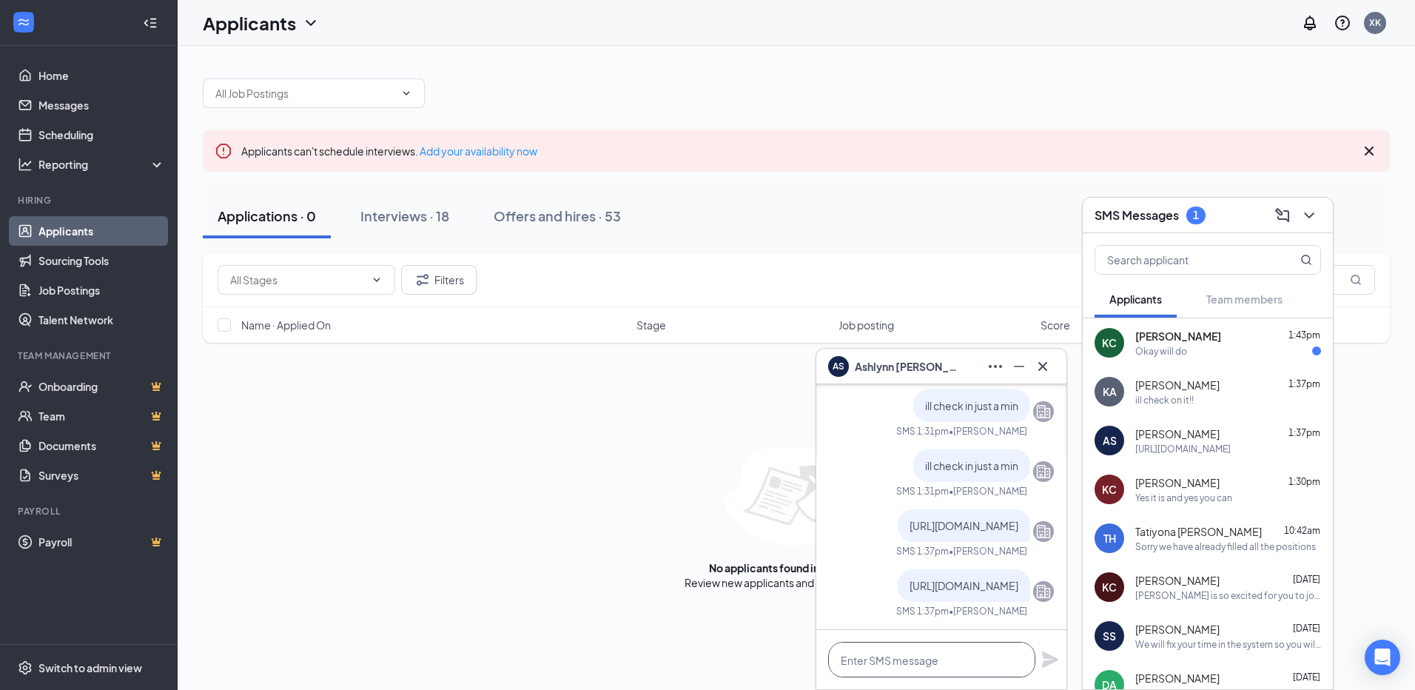
click at [987, 662] on textarea at bounding box center [931, 660] width 207 height 36
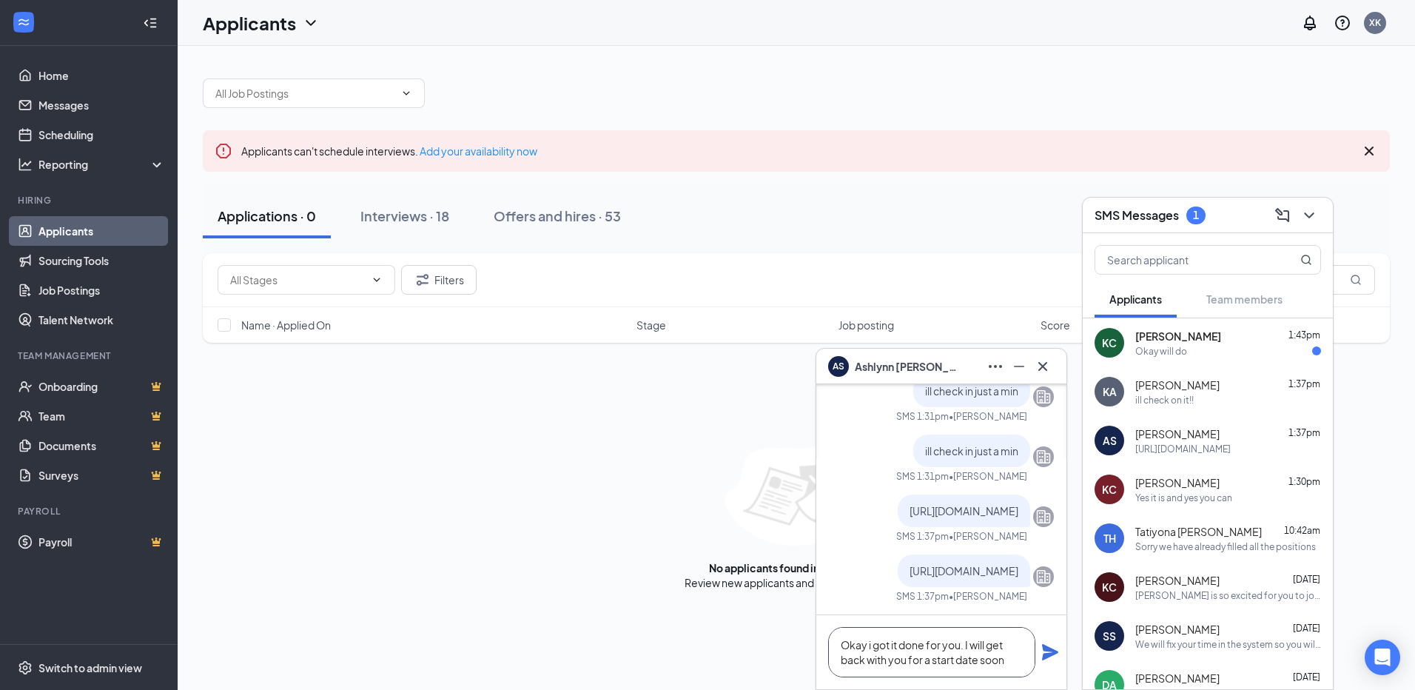
type textarea "Okay i got it done for you. I will get back with you for a start date soon"
click at [1050, 653] on icon "Plane" at bounding box center [1050, 652] width 16 height 16
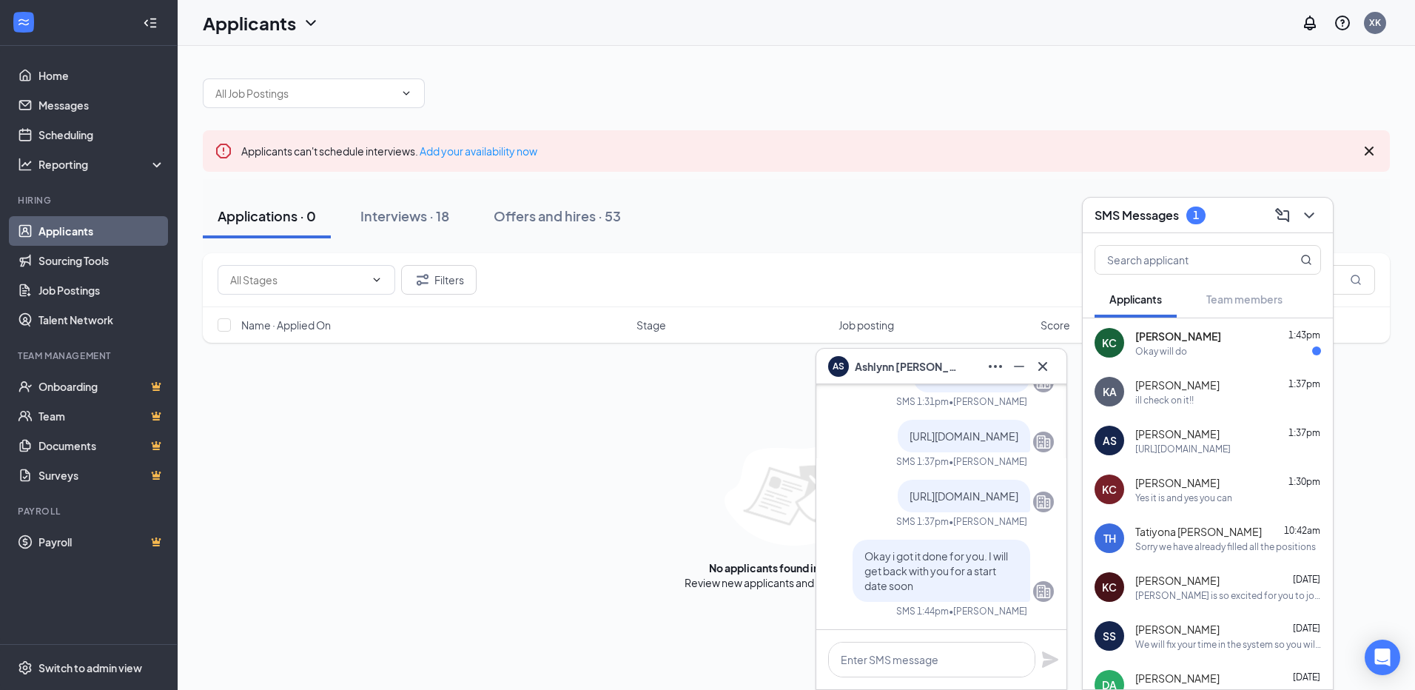
scroll to position [0, 0]
click at [1048, 370] on icon "Cross" at bounding box center [1043, 367] width 18 height 18
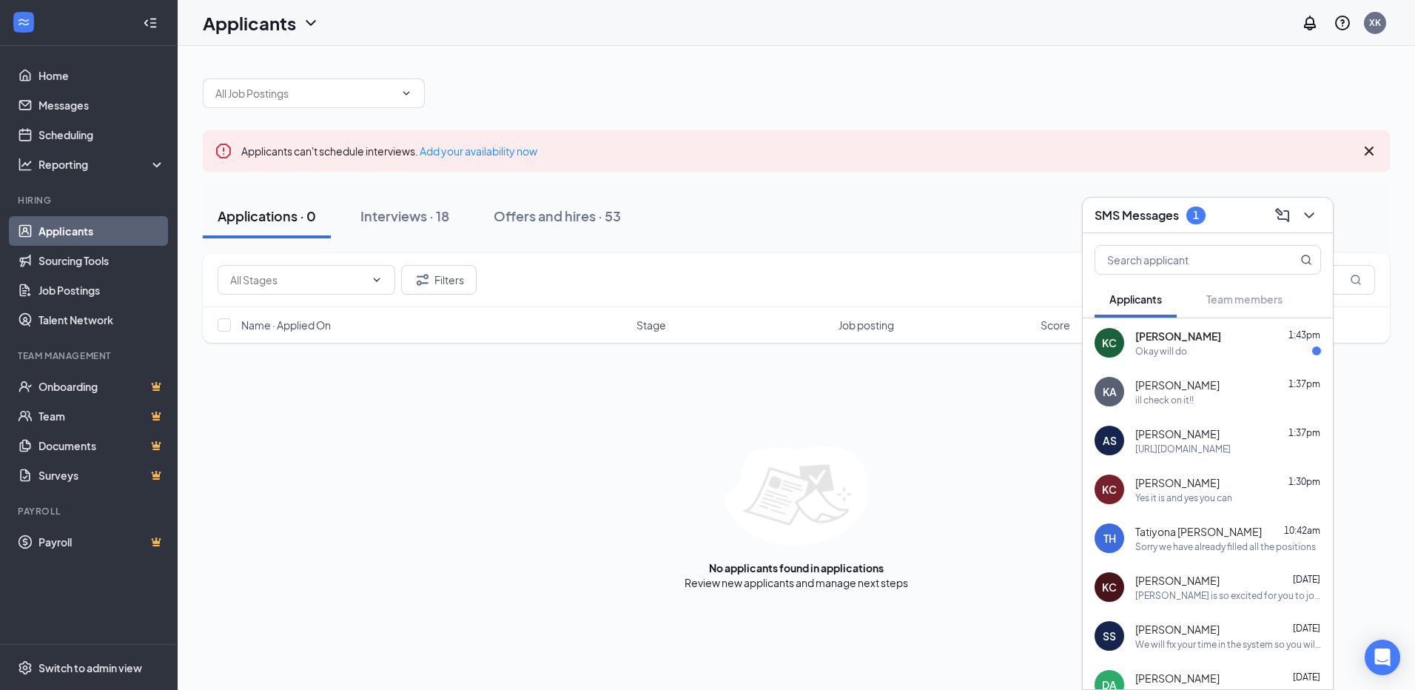
click at [1192, 383] on span "[PERSON_NAME]" at bounding box center [1177, 384] width 84 height 15
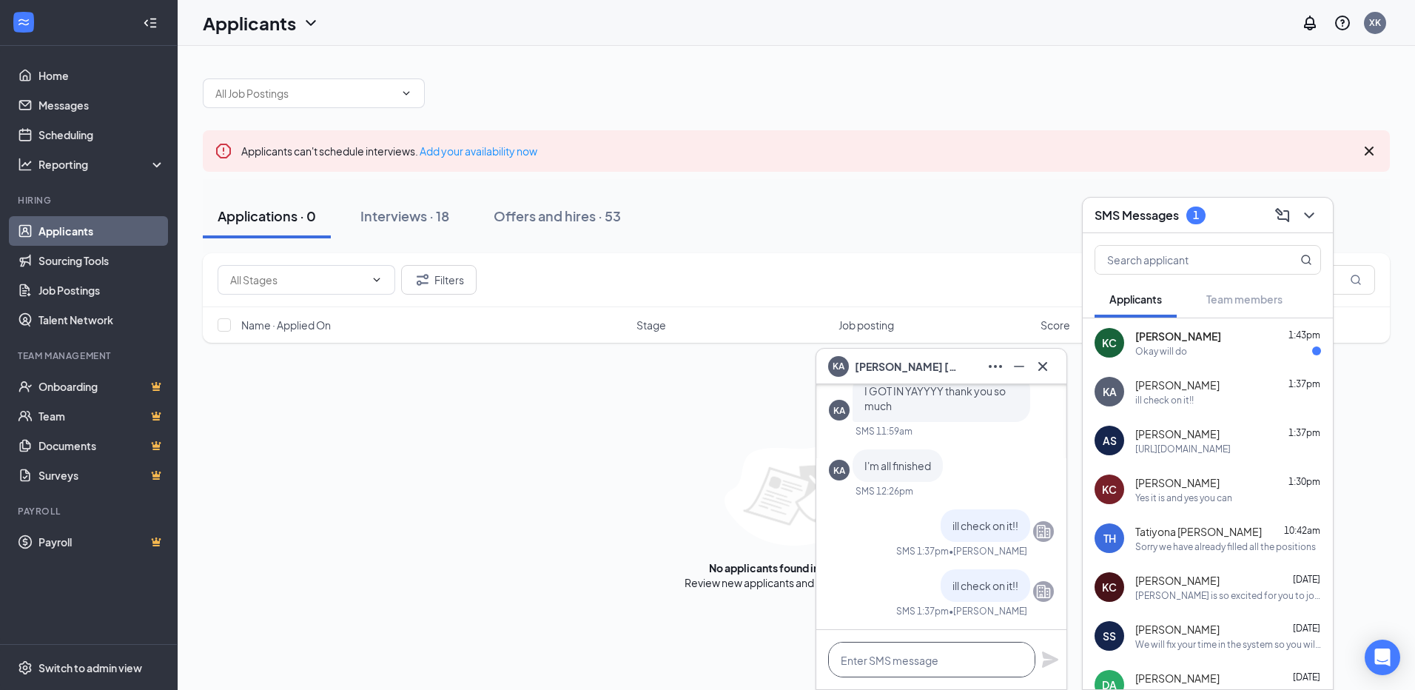
click at [938, 654] on textarea at bounding box center [931, 660] width 207 height 36
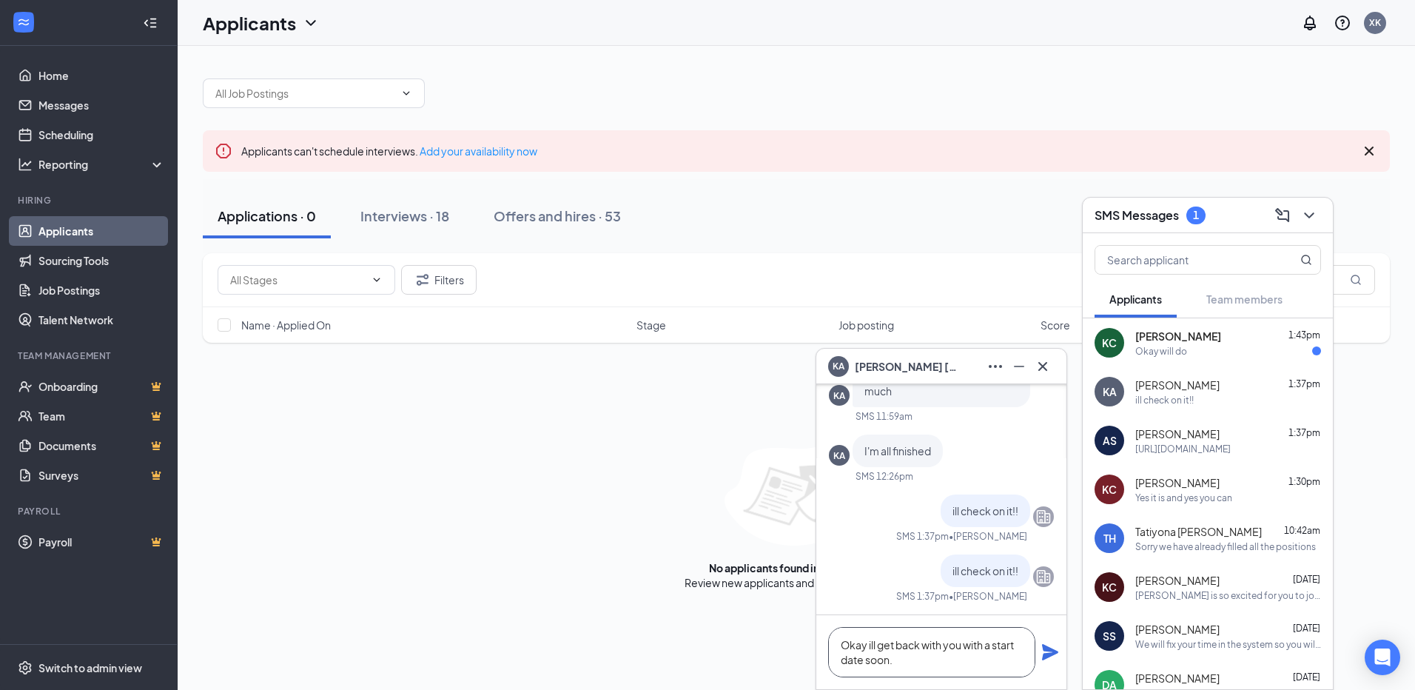
type textarea "Okay ill get back with you with a start date soon."
click at [1045, 654] on icon "Plane" at bounding box center [1050, 652] width 16 height 16
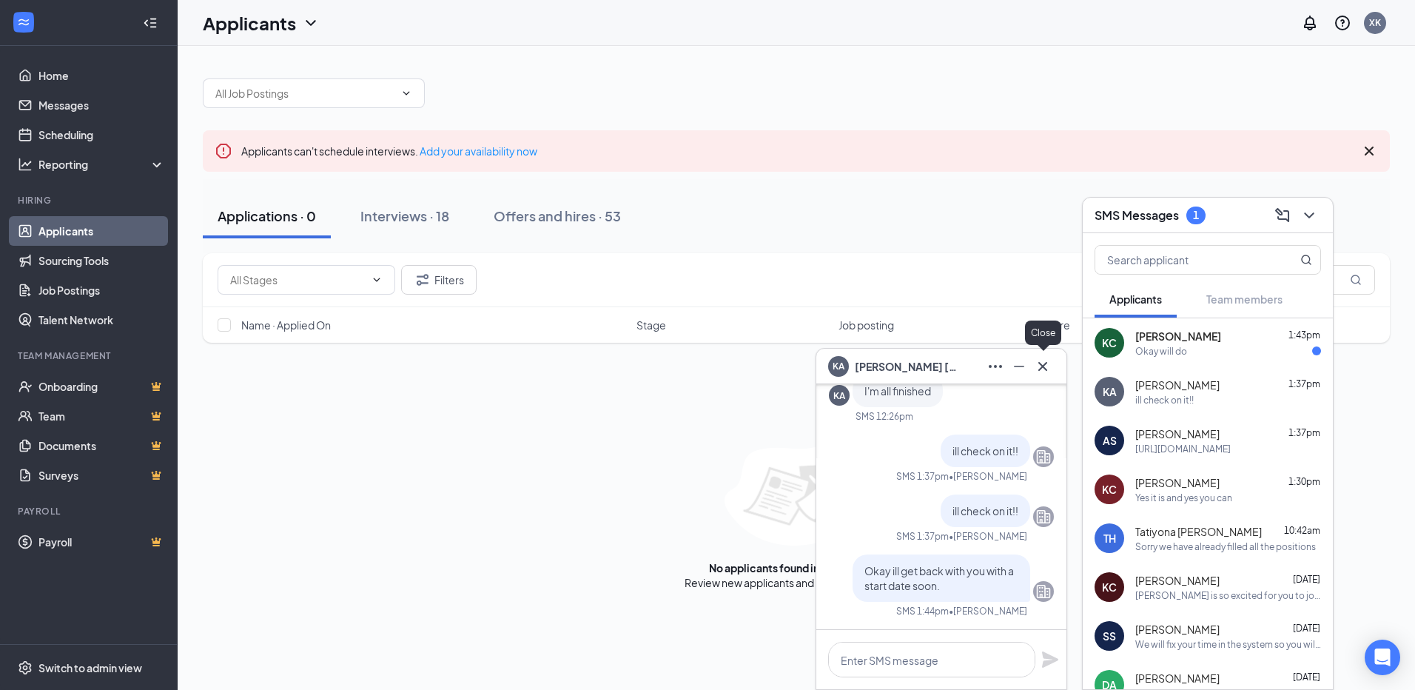
click at [1049, 369] on icon "Cross" at bounding box center [1043, 367] width 18 height 18
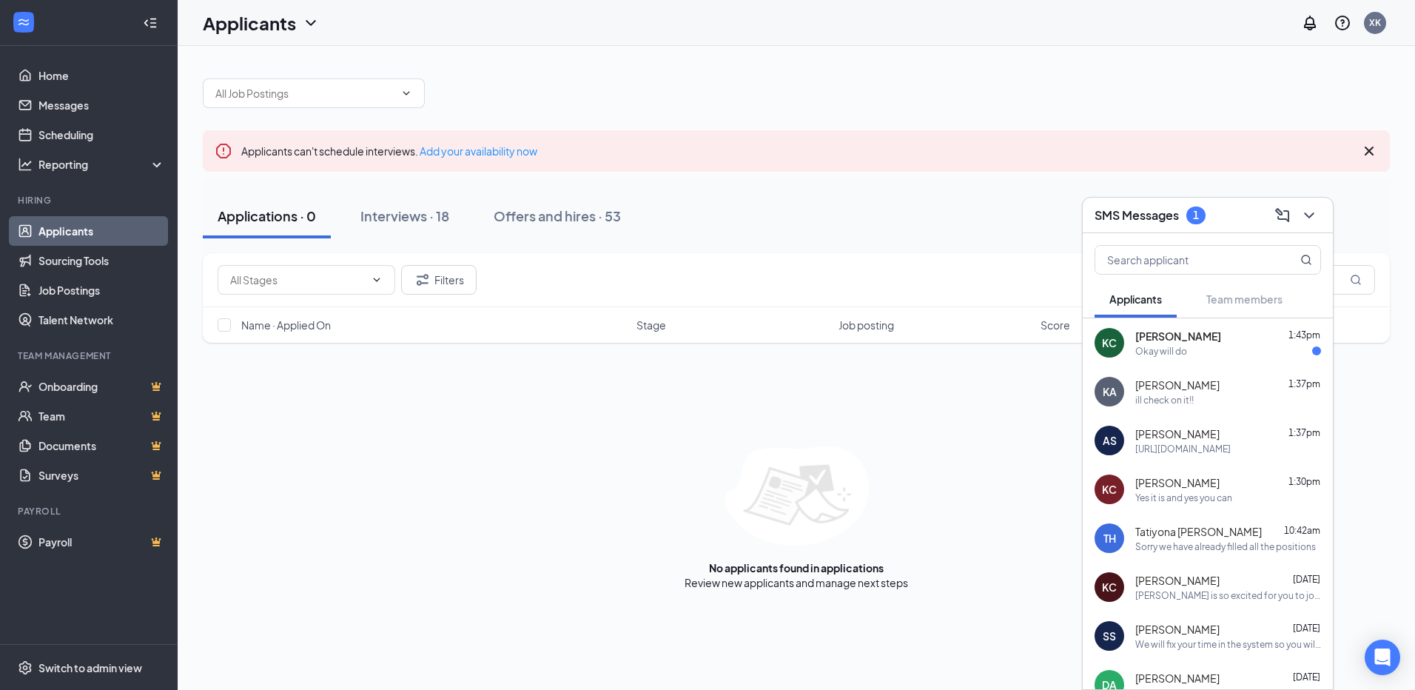
click at [1186, 500] on div "Yes it is and yes you can" at bounding box center [1183, 497] width 97 height 13
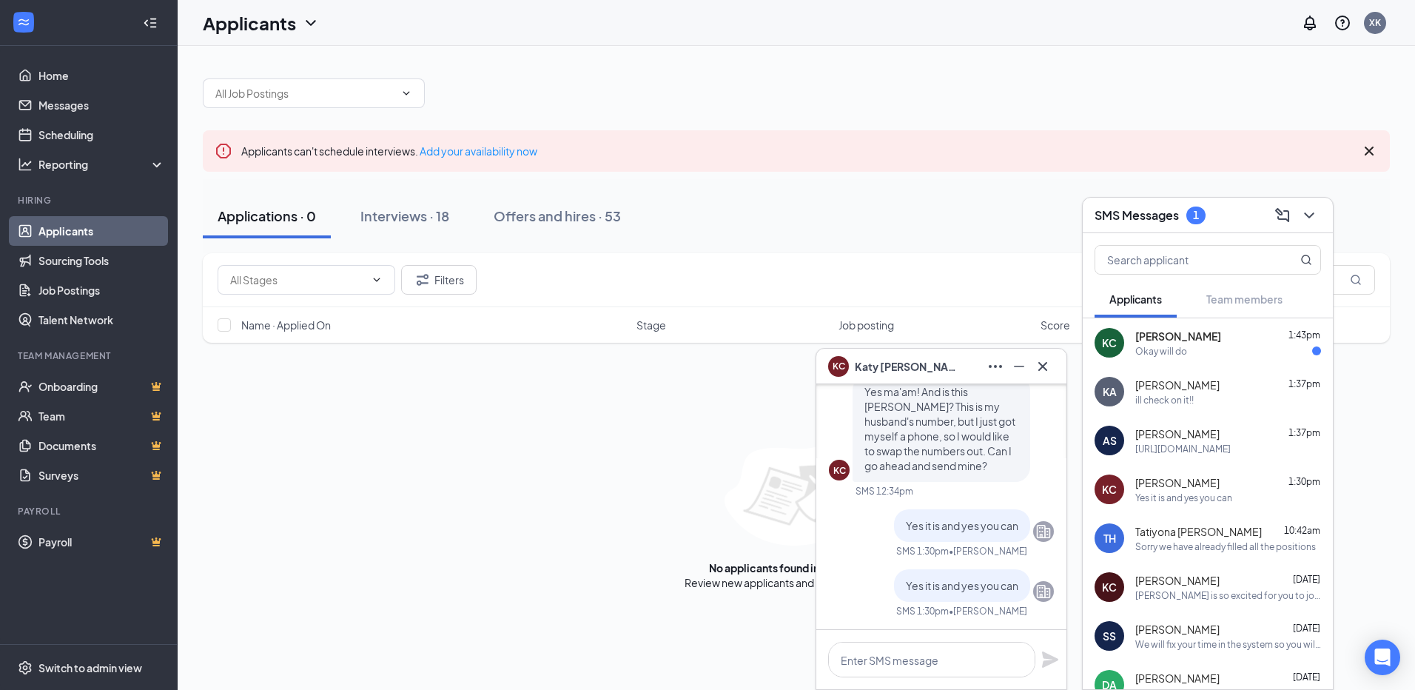
scroll to position [-74, 0]
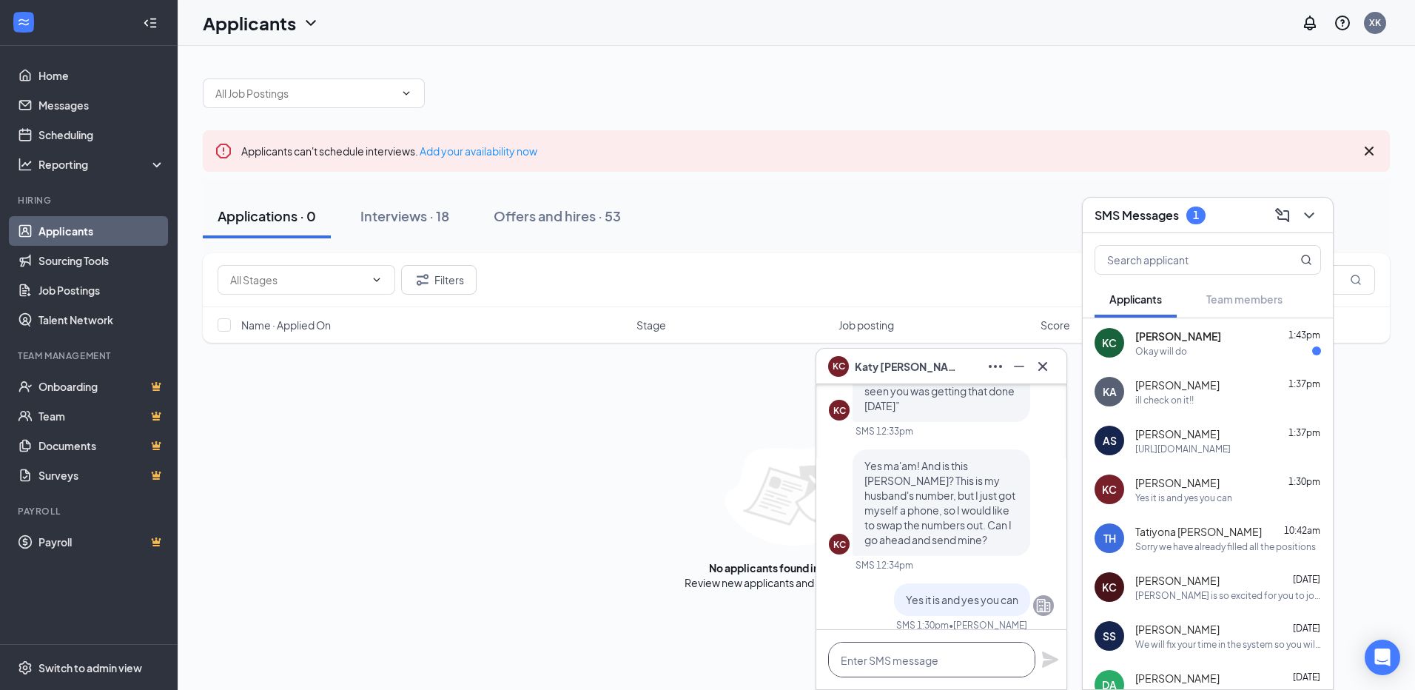
click at [979, 661] on textarea at bounding box center [931, 660] width 207 height 36
type textarea "my cell number is [PHONE_NUMBER]"
click at [1055, 668] on icon "Plane" at bounding box center [1050, 660] width 18 height 18
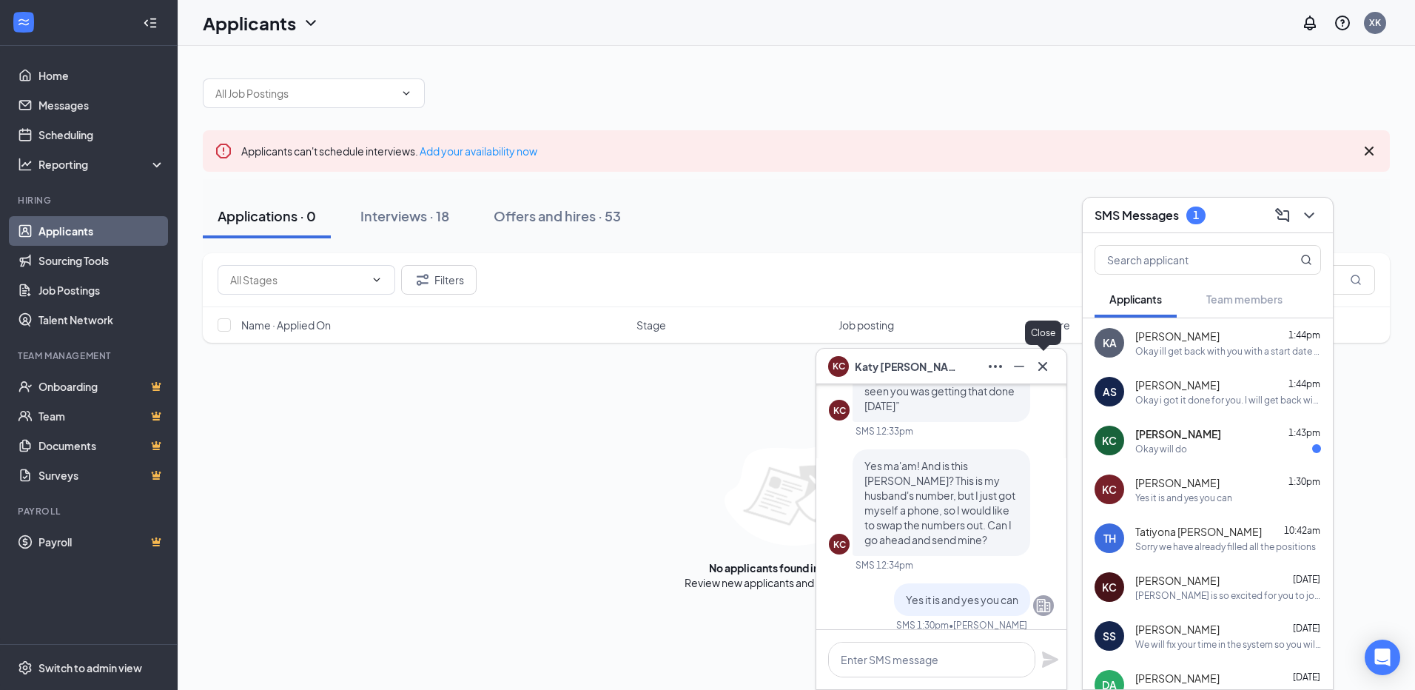
click at [1048, 369] on icon "Cross" at bounding box center [1043, 367] width 18 height 18
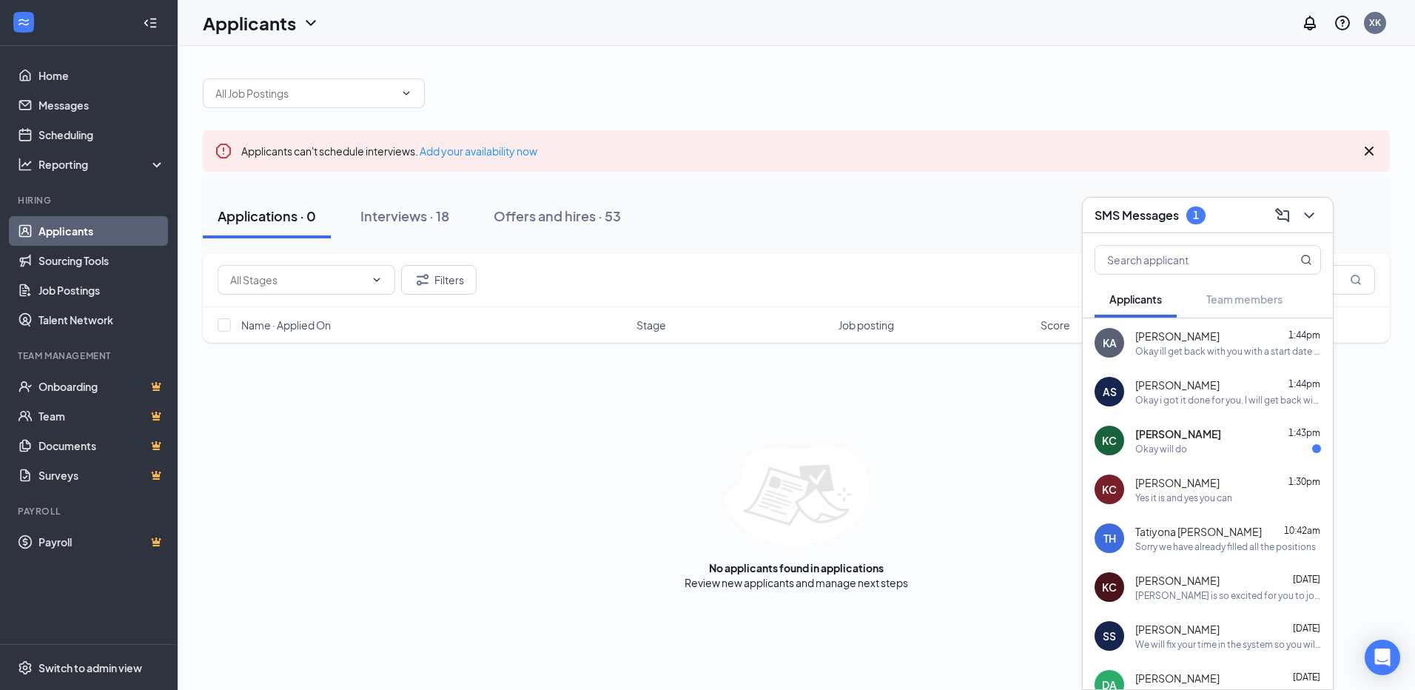
click at [1201, 432] on div "[PERSON_NAME] 1:43pm" at bounding box center [1228, 433] width 186 height 15
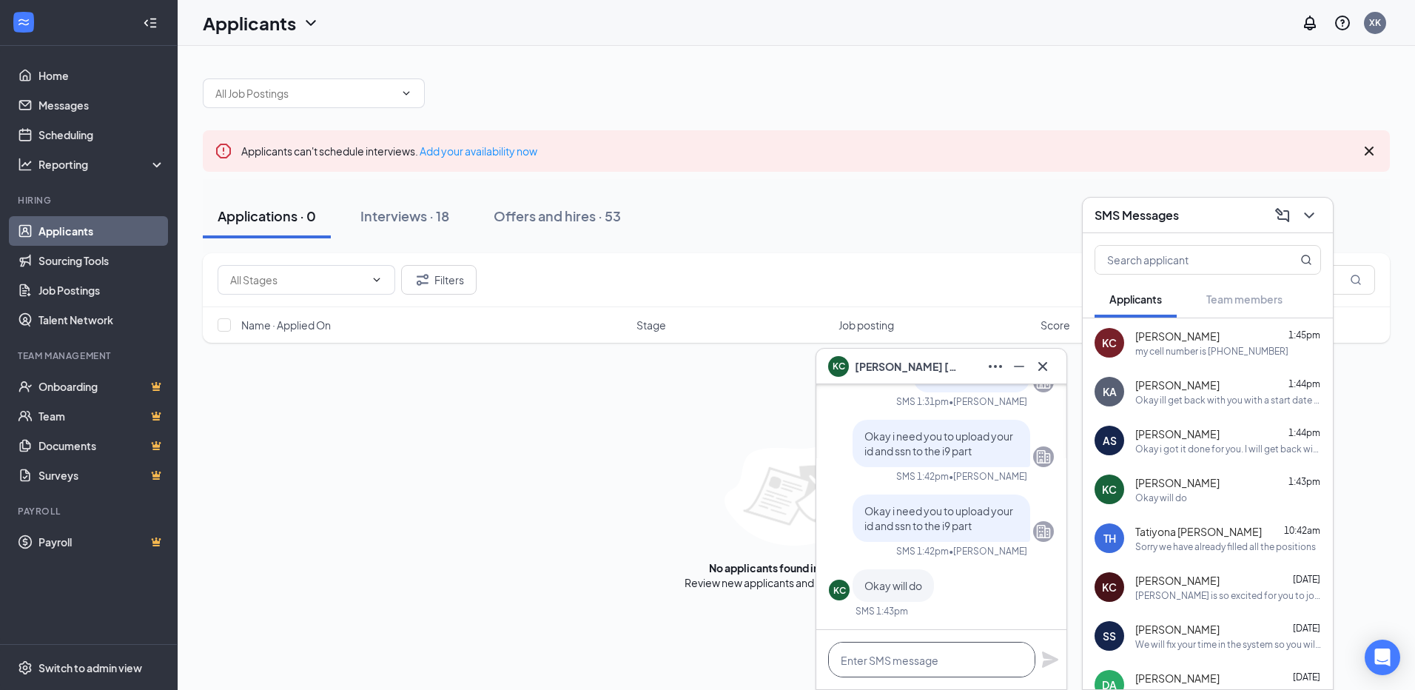
click at [951, 656] on textarea at bounding box center [931, 660] width 207 height 36
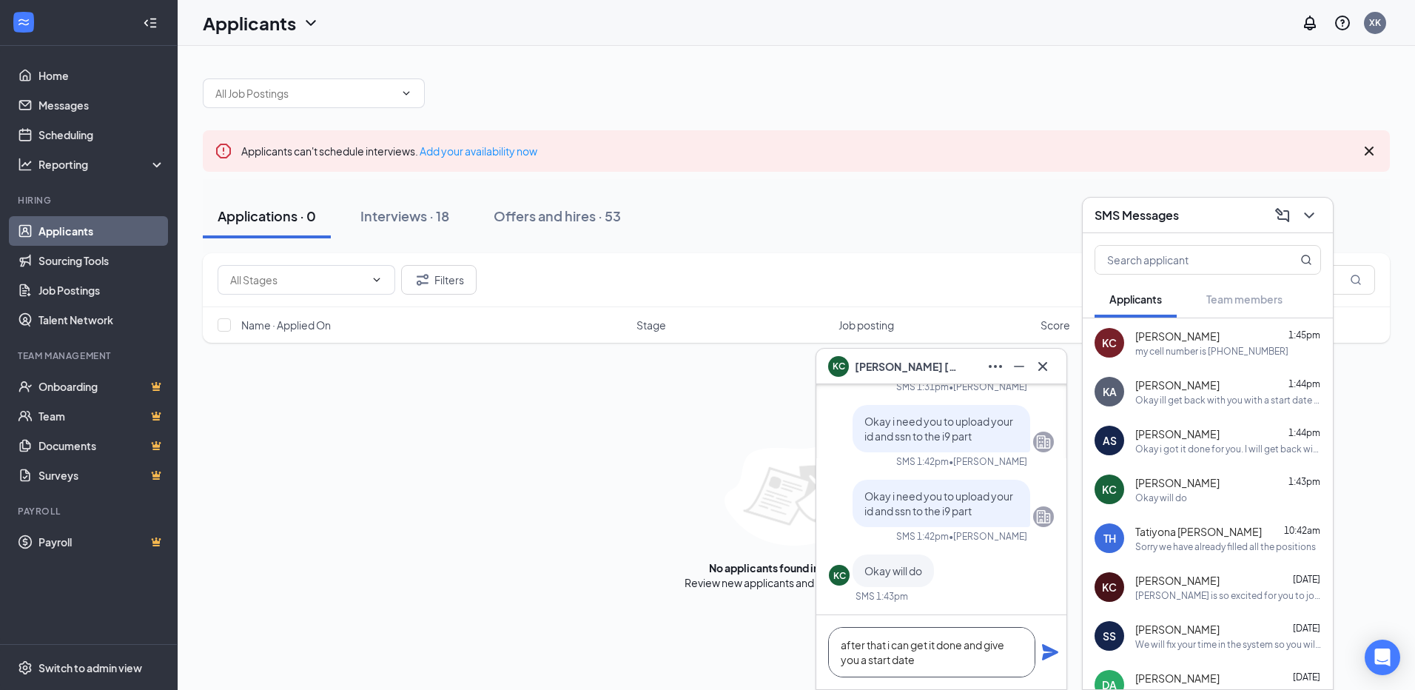
type textarea "after that i can get it done and give you a start date"
click at [1050, 654] on icon "Plane" at bounding box center [1050, 652] width 16 height 16
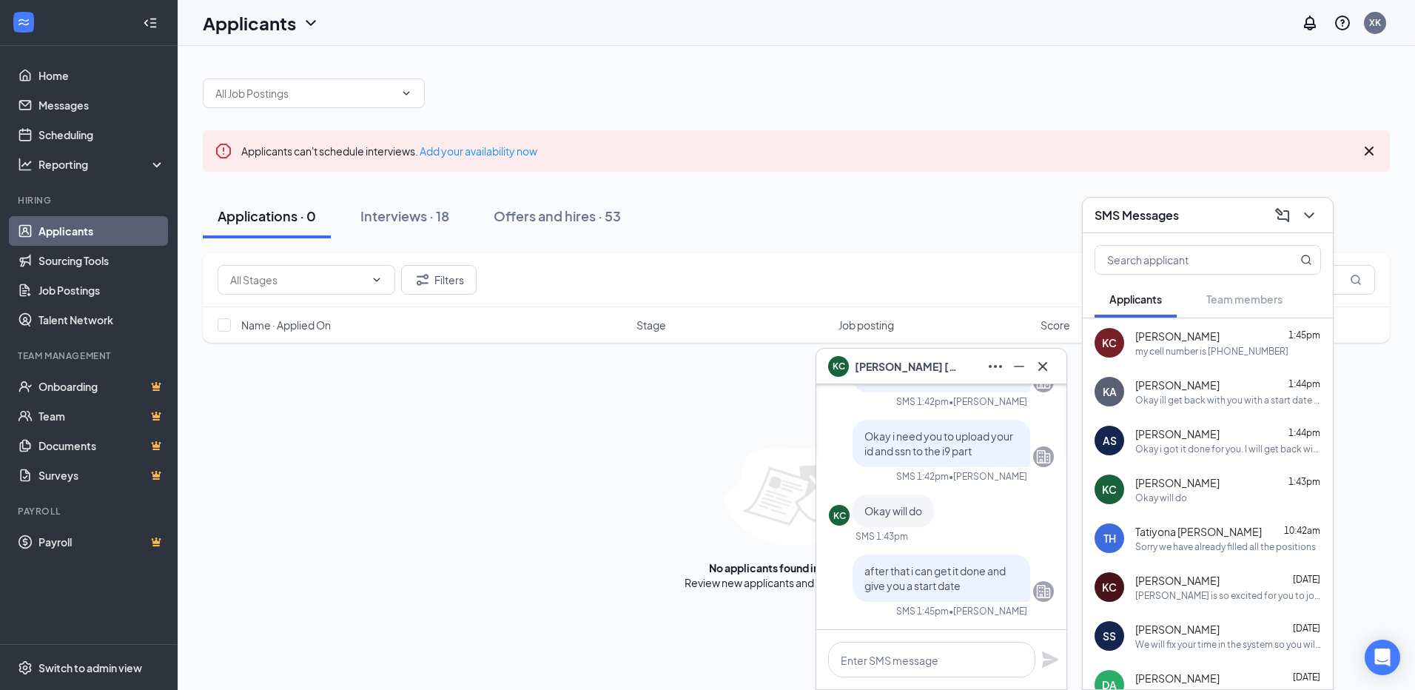
click at [1052, 368] on button at bounding box center [1043, 367] width 24 height 24
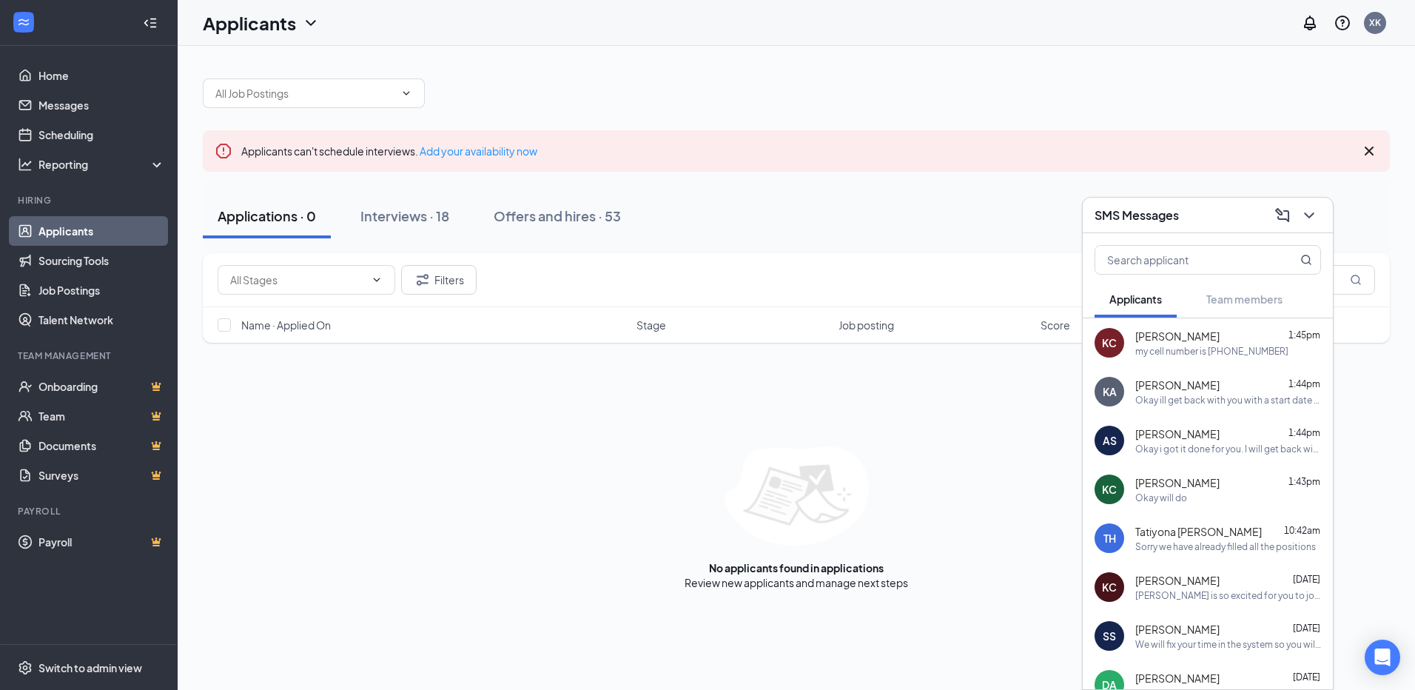
click at [1178, 215] on h3 "SMS Messages" at bounding box center [1137, 215] width 84 height 16
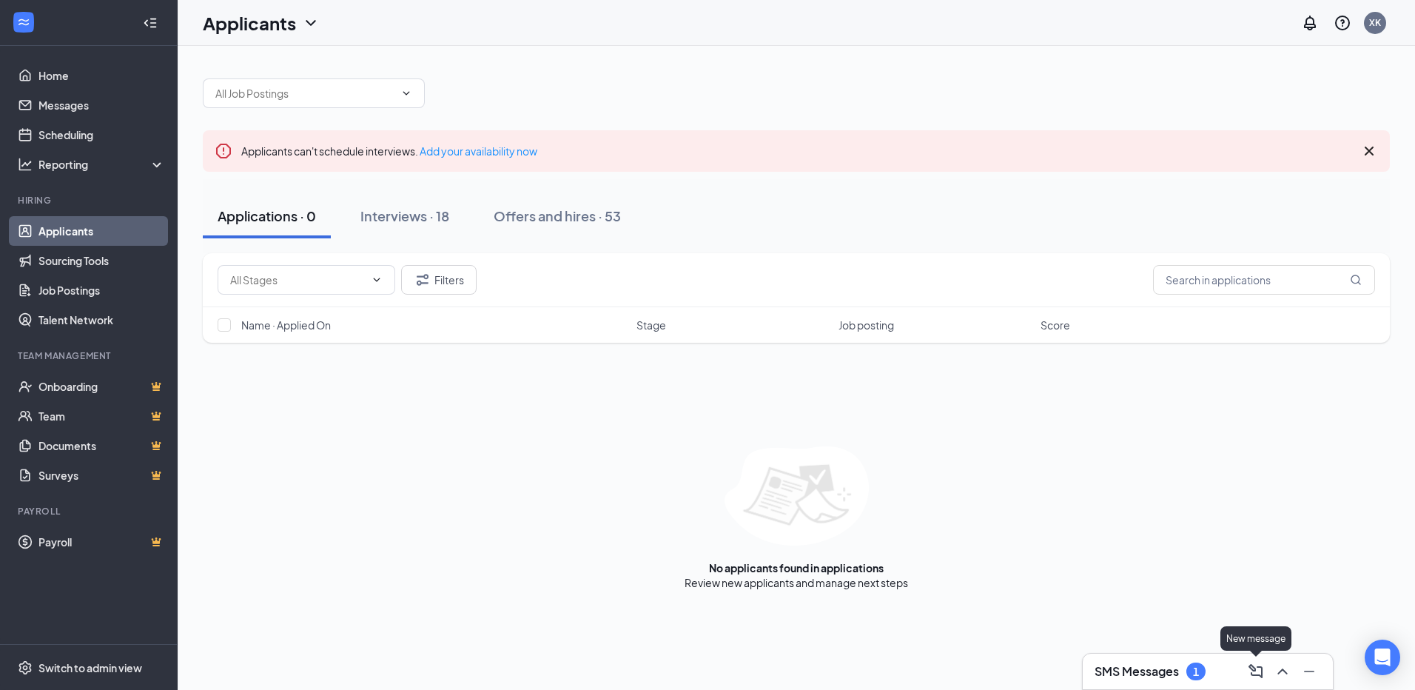
click at [1235, 669] on div "SMS Messages 1" at bounding box center [1208, 671] width 226 height 24
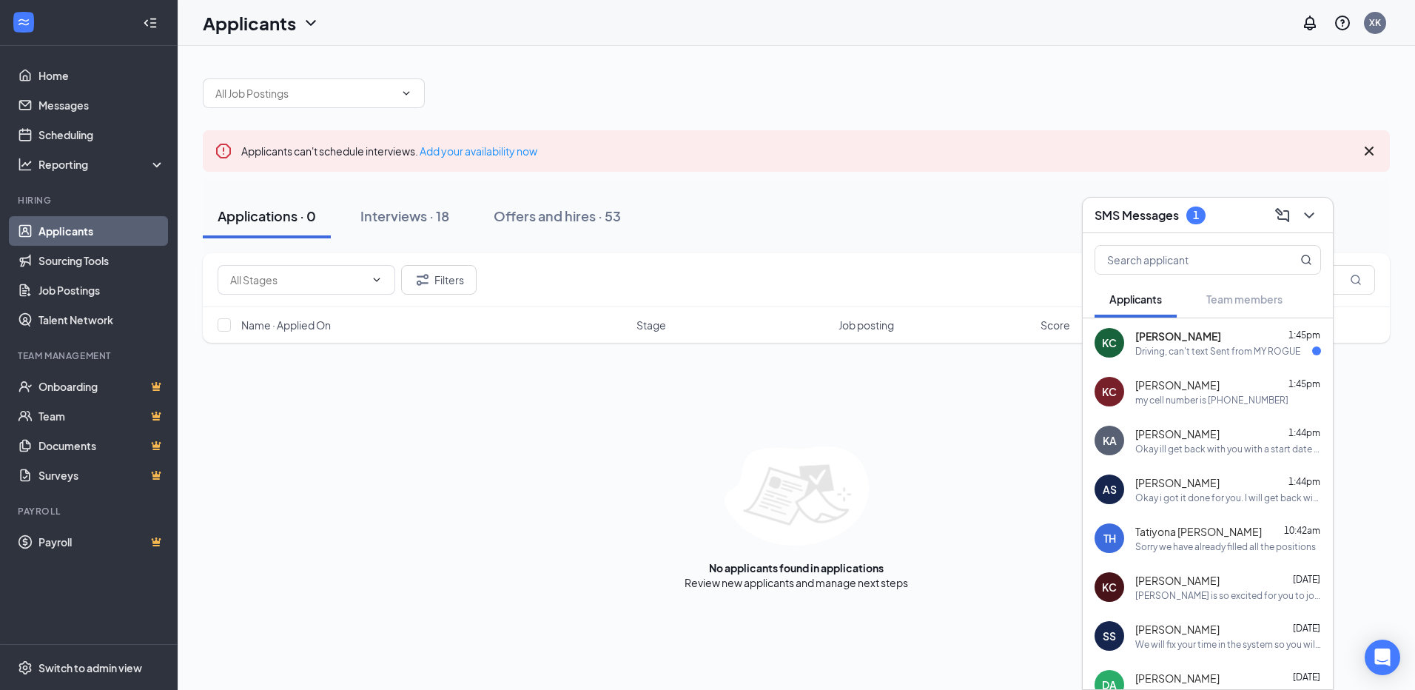
click at [1239, 360] on div "[PERSON_NAME] [PERSON_NAME] 1:45pm Driving, can't text Sent from MY ROGUE" at bounding box center [1208, 342] width 250 height 49
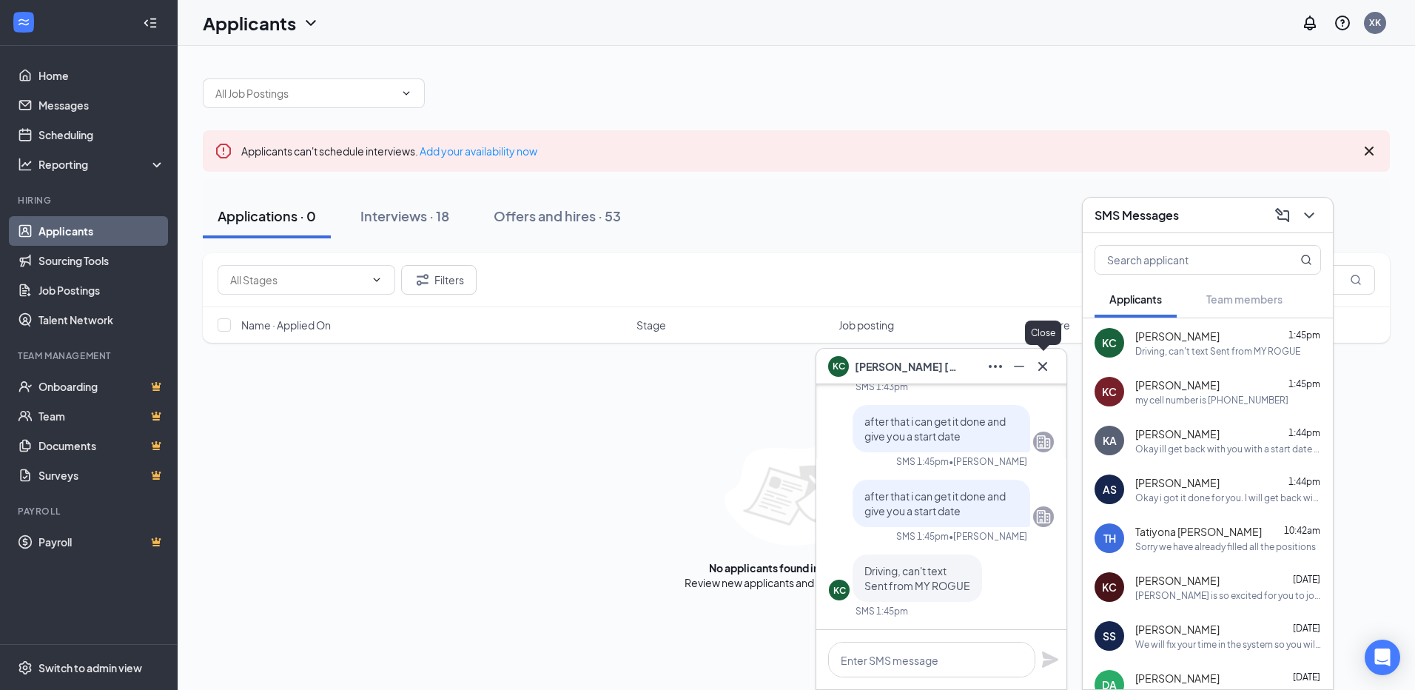
click at [1046, 370] on icon "Cross" at bounding box center [1043, 367] width 18 height 18
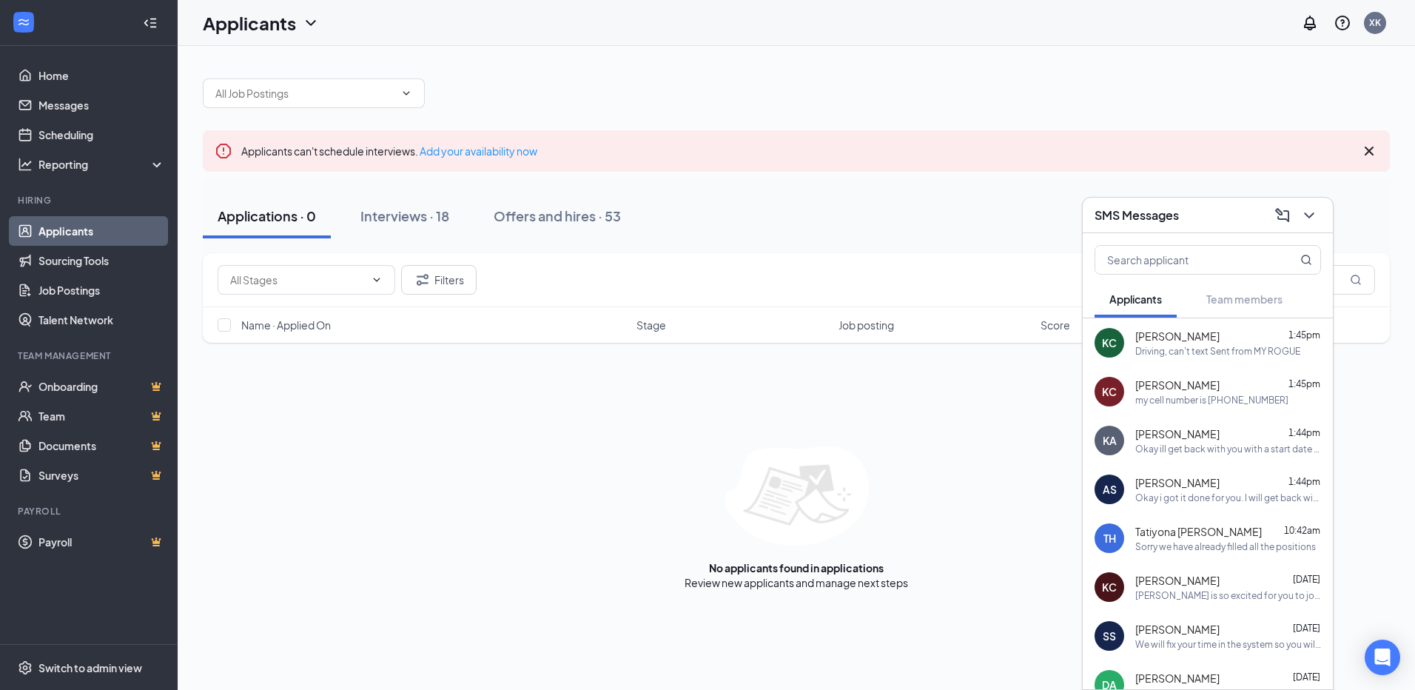
click at [1149, 215] on h3 "SMS Messages" at bounding box center [1137, 215] width 84 height 16
